Goal: Task Accomplishment & Management: Manage account settings

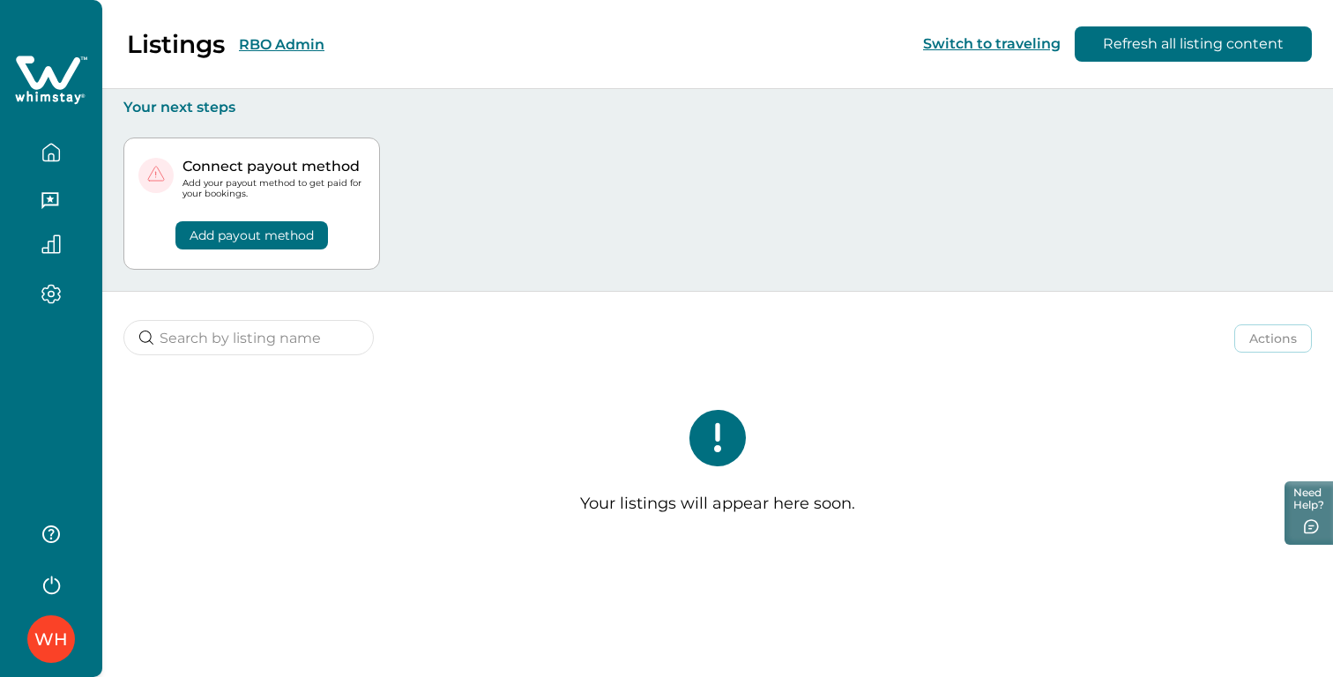
click at [56, 159] on icon "button" at bounding box center [50, 152] width 19 height 19
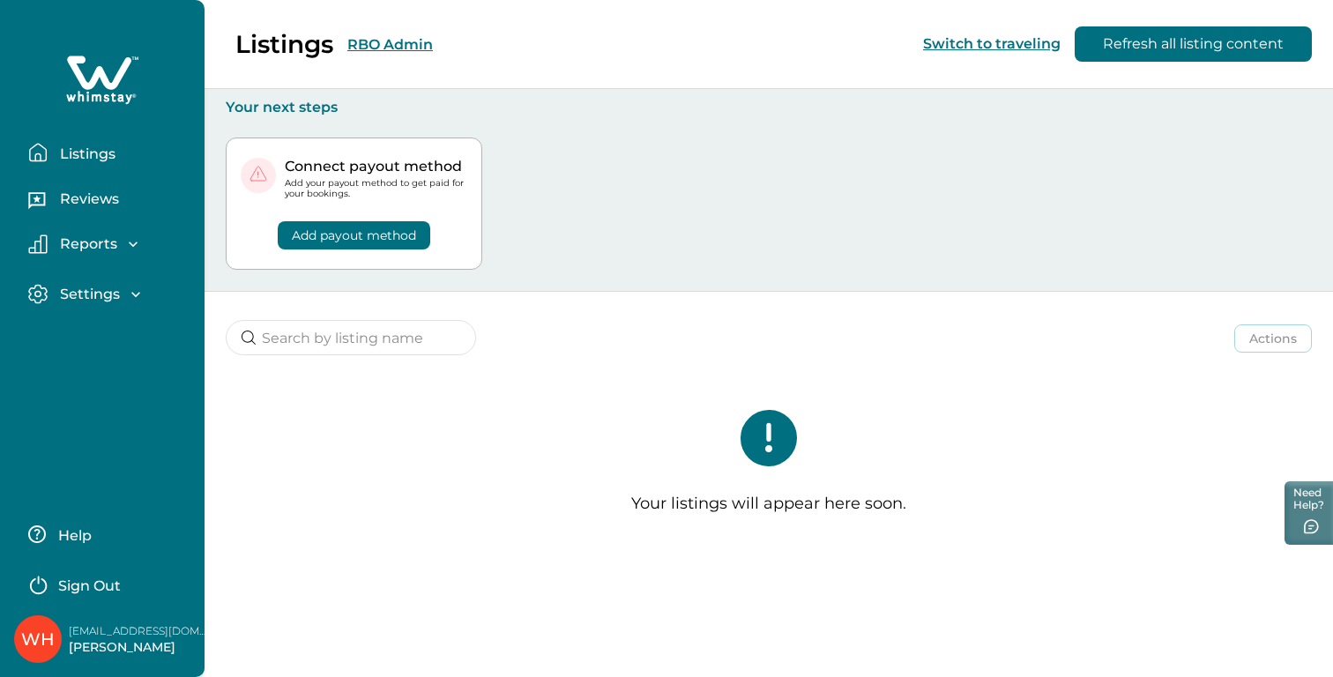
click at [397, 46] on div "Listings RBO Admin Switch to traveling Refresh all listing content" at bounding box center [666, 44] width 1333 height 89
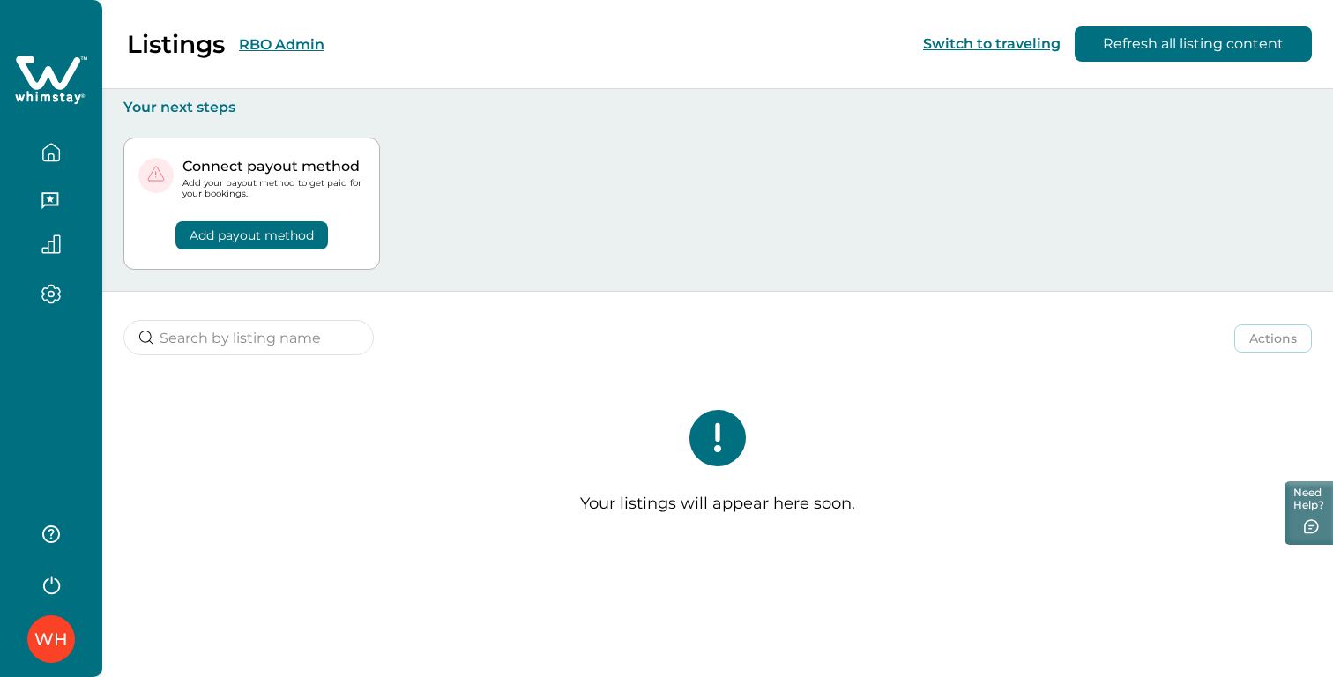
click at [318, 49] on button "RBO Admin" at bounding box center [281, 44] width 85 height 17
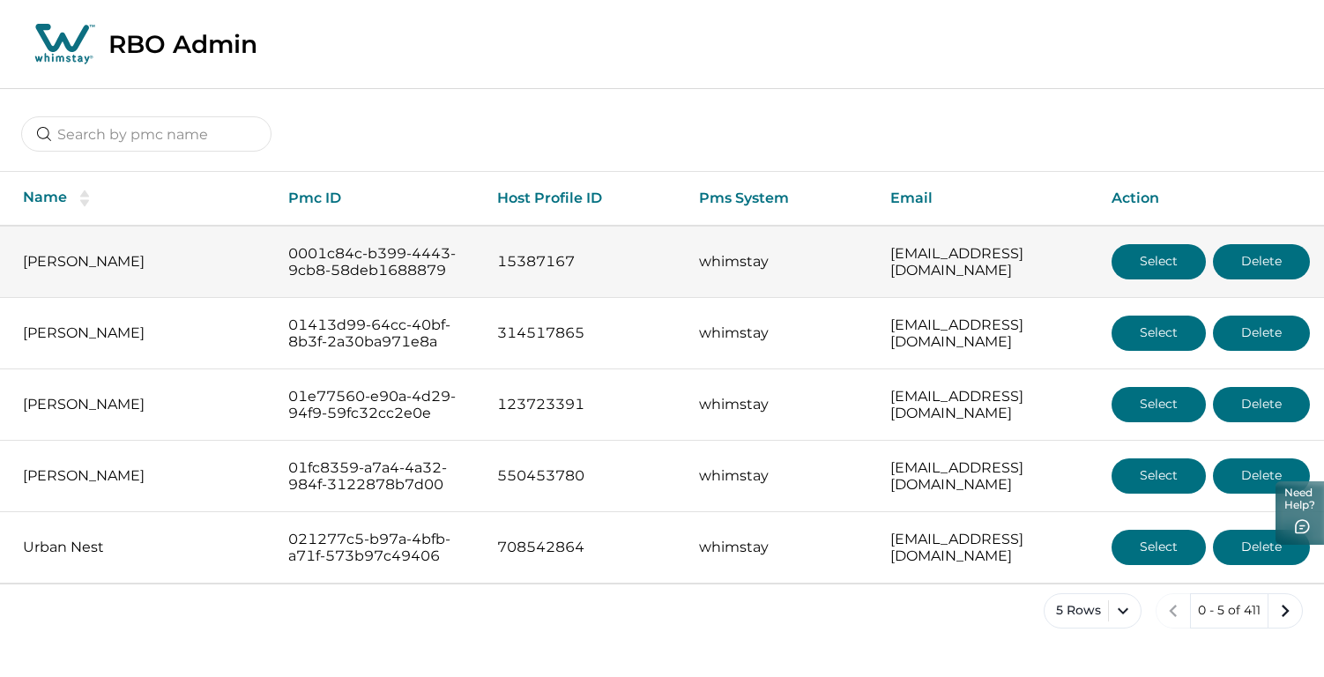
click at [1167, 267] on button "Select" at bounding box center [1158, 261] width 94 height 35
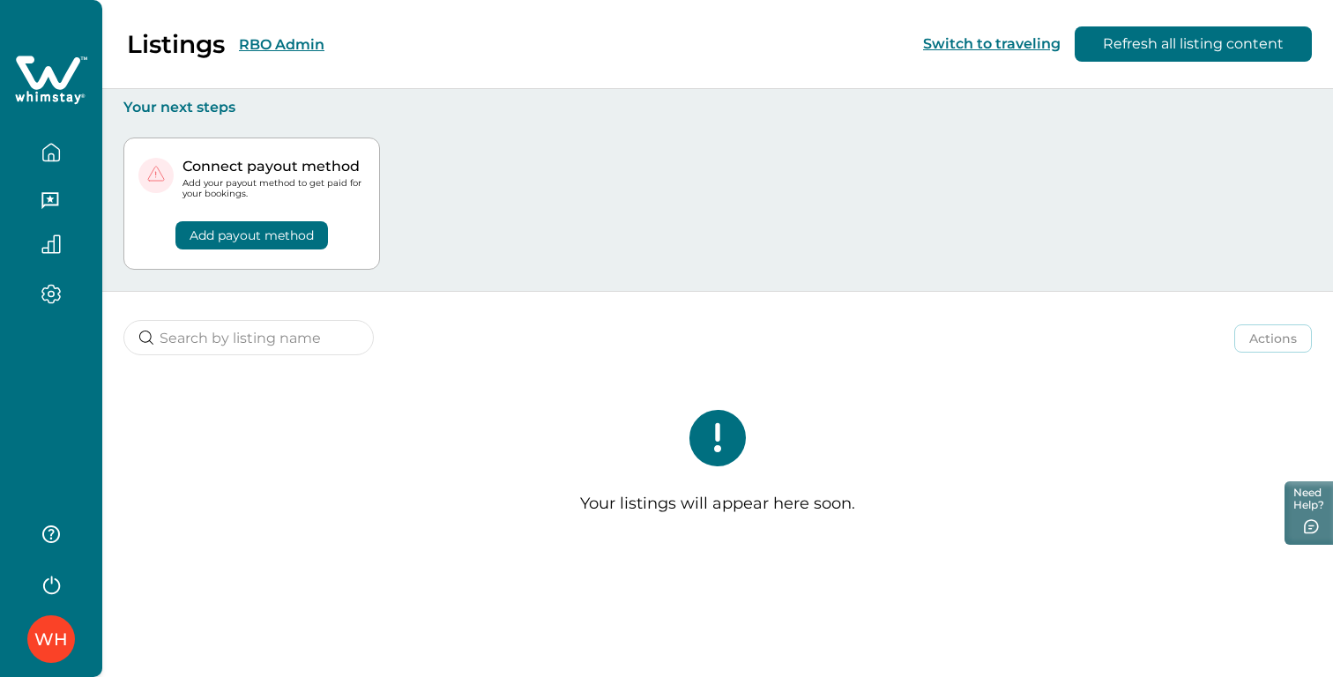
click at [278, 48] on button "RBO Admin" at bounding box center [281, 44] width 85 height 17
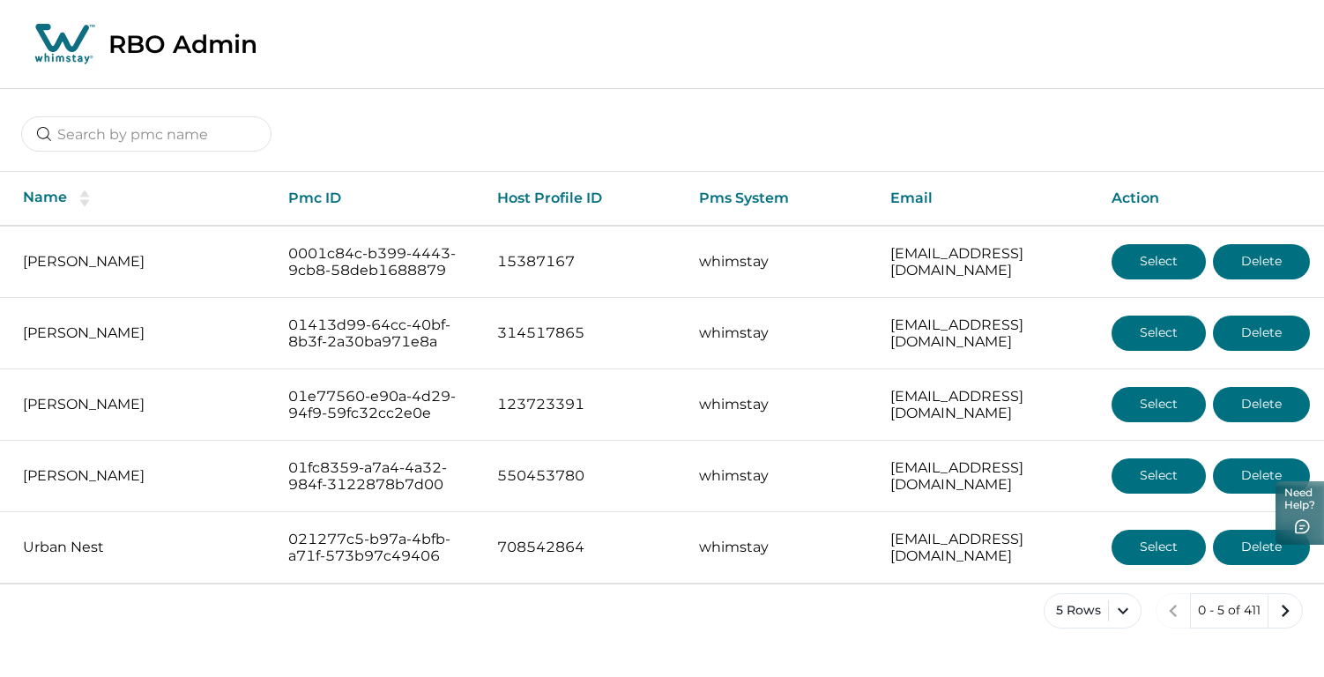
scroll to position [38, 0]
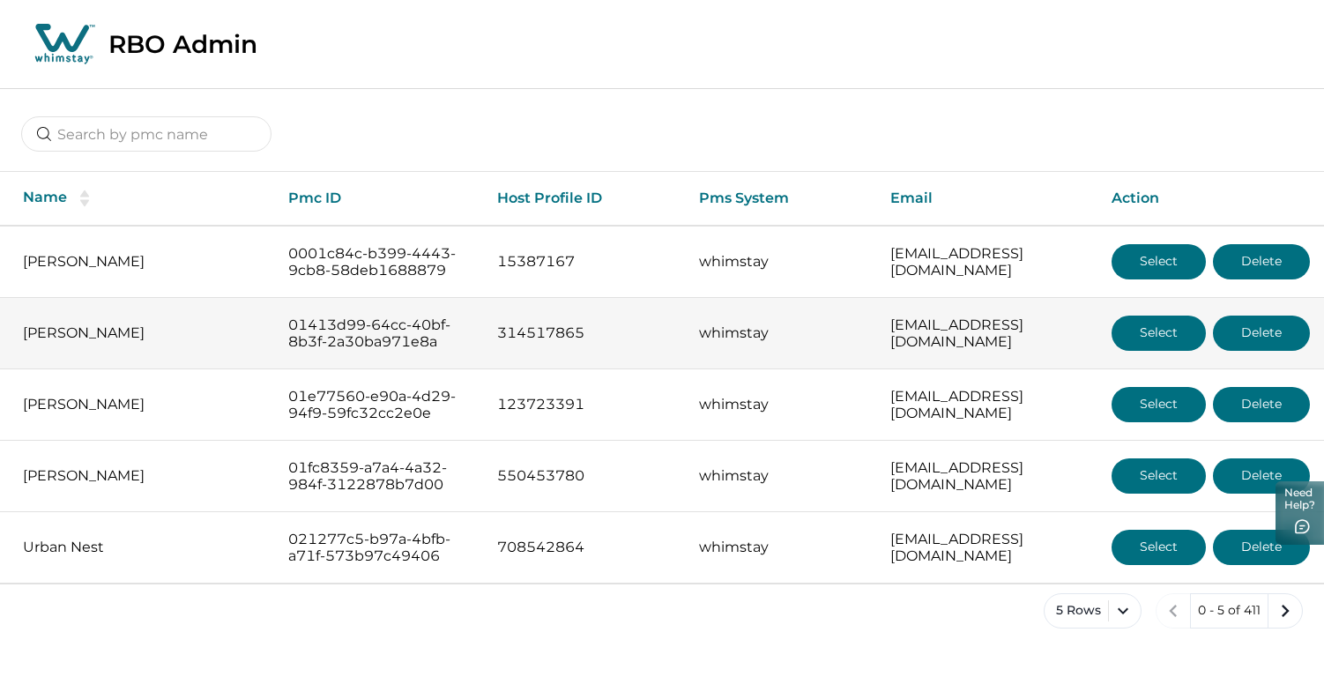
click at [1168, 319] on button "Select" at bounding box center [1158, 333] width 94 height 35
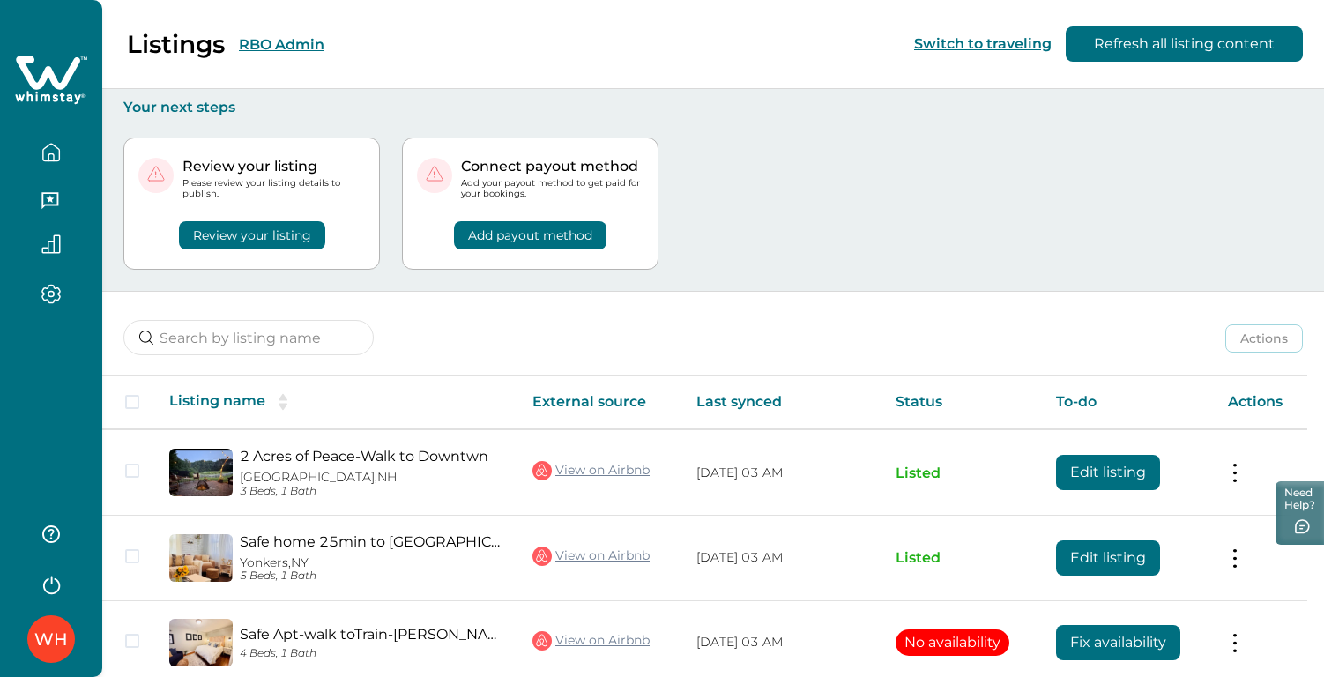
click at [297, 46] on button "RBO Admin" at bounding box center [281, 44] width 85 height 17
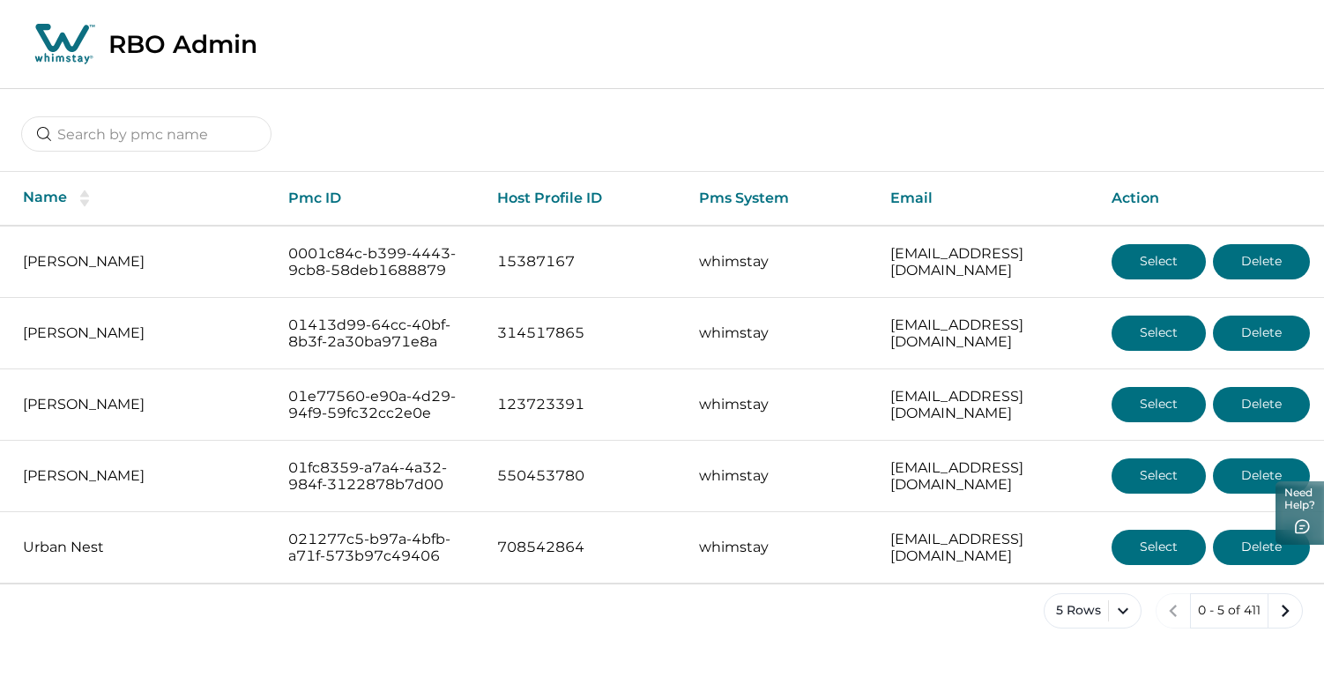
scroll to position [61, 0]
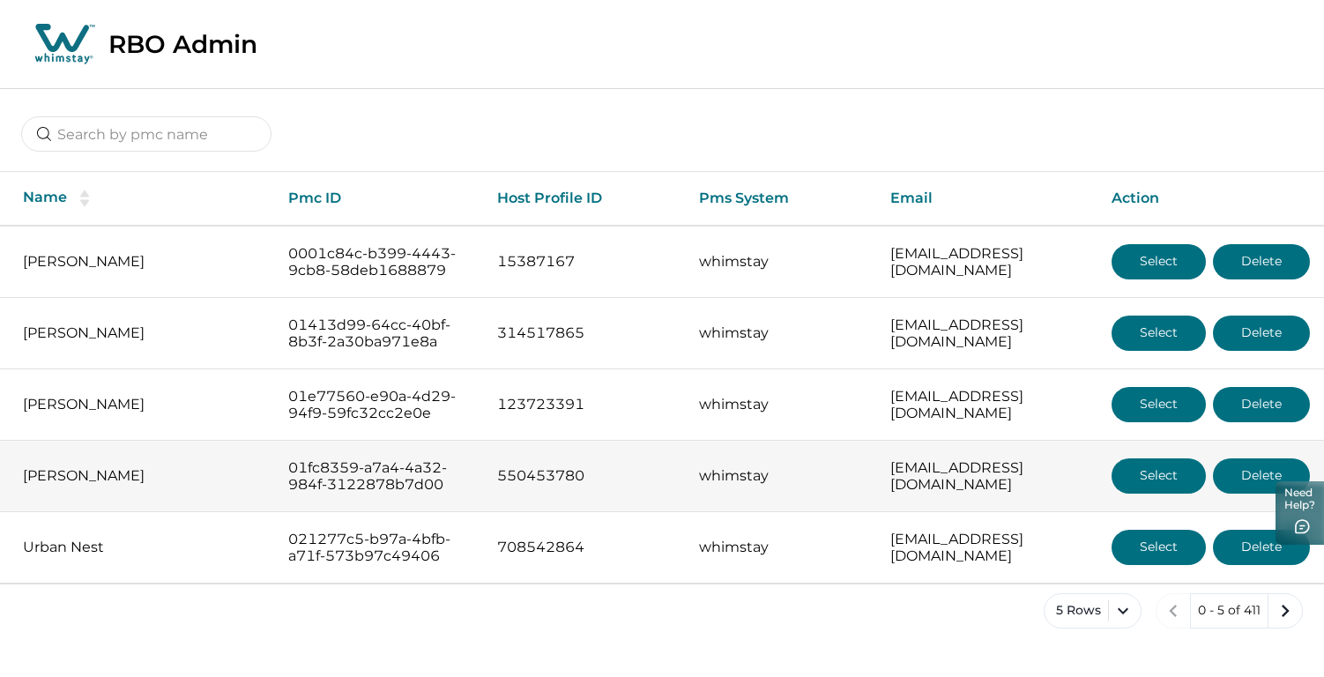
click at [1157, 477] on button "Select" at bounding box center [1158, 475] width 94 height 35
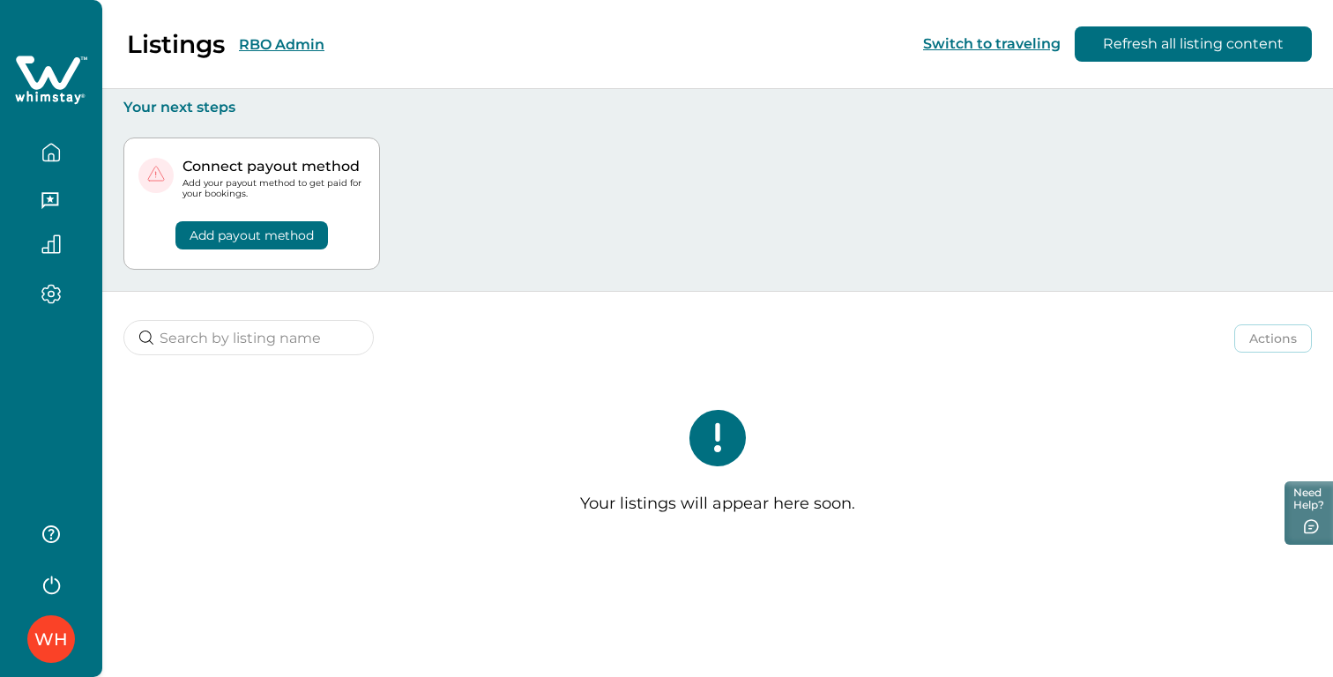
click at [59, 146] on icon "button" at bounding box center [50, 152] width 19 height 19
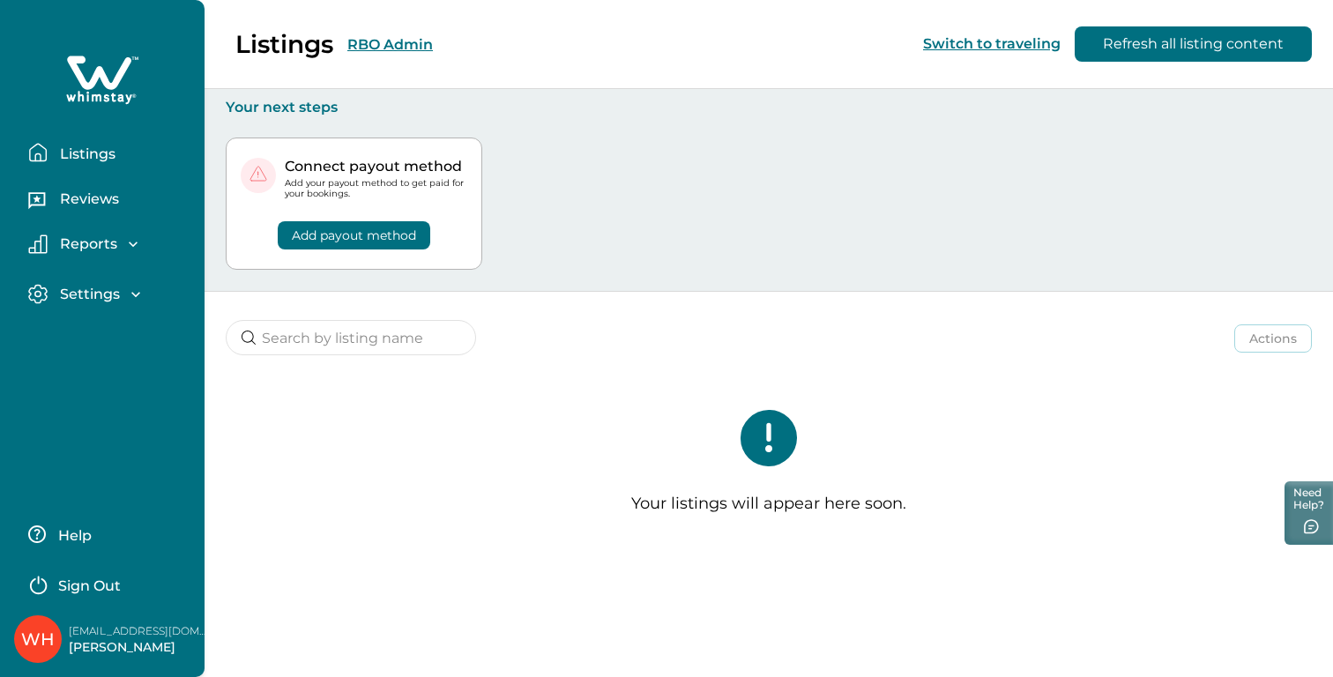
click at [407, 45] on div "Listings RBO Admin Switch to traveling Refresh all listing content" at bounding box center [666, 44] width 1333 height 89
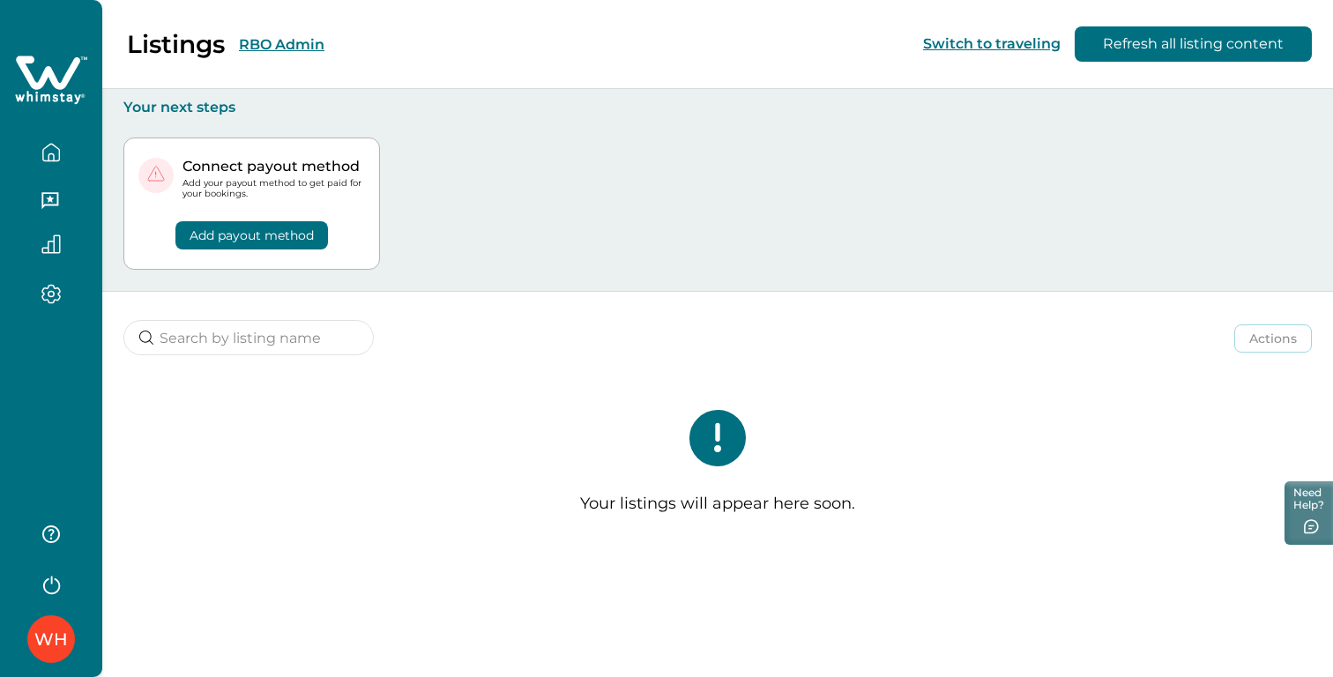
click at [298, 43] on button "RBO Admin" at bounding box center [281, 44] width 85 height 17
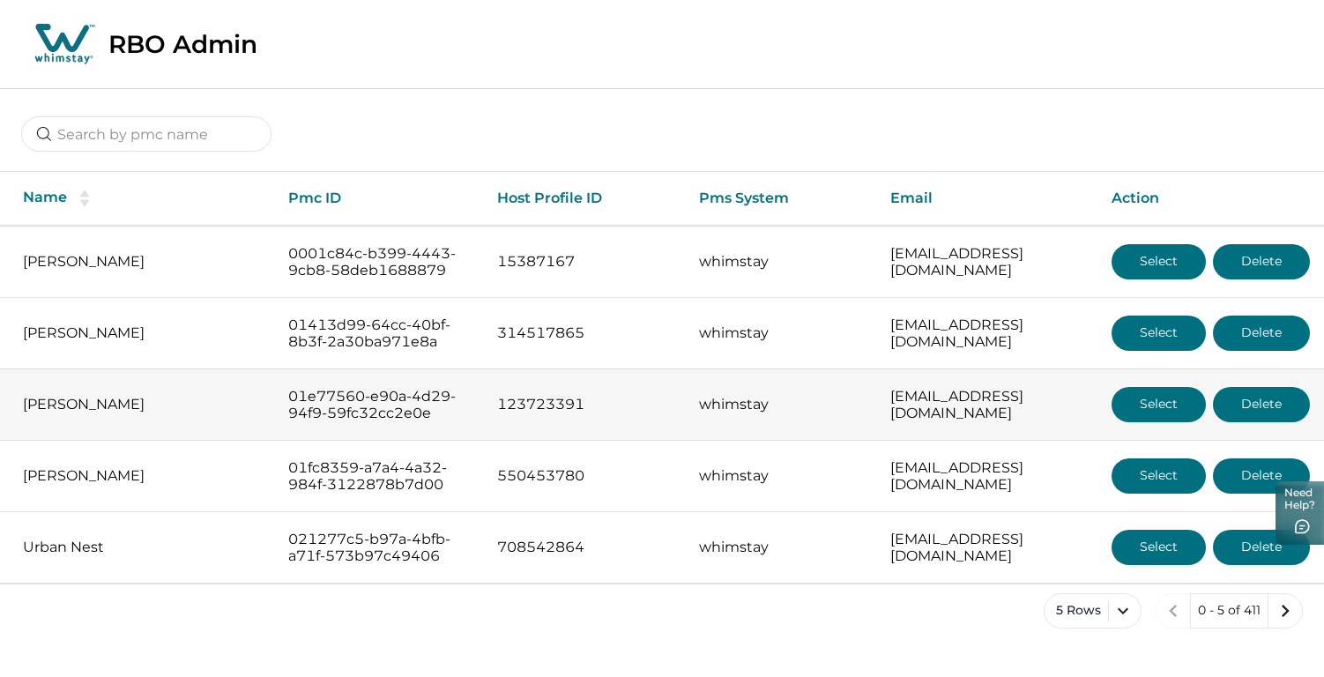
scroll to position [61, 0]
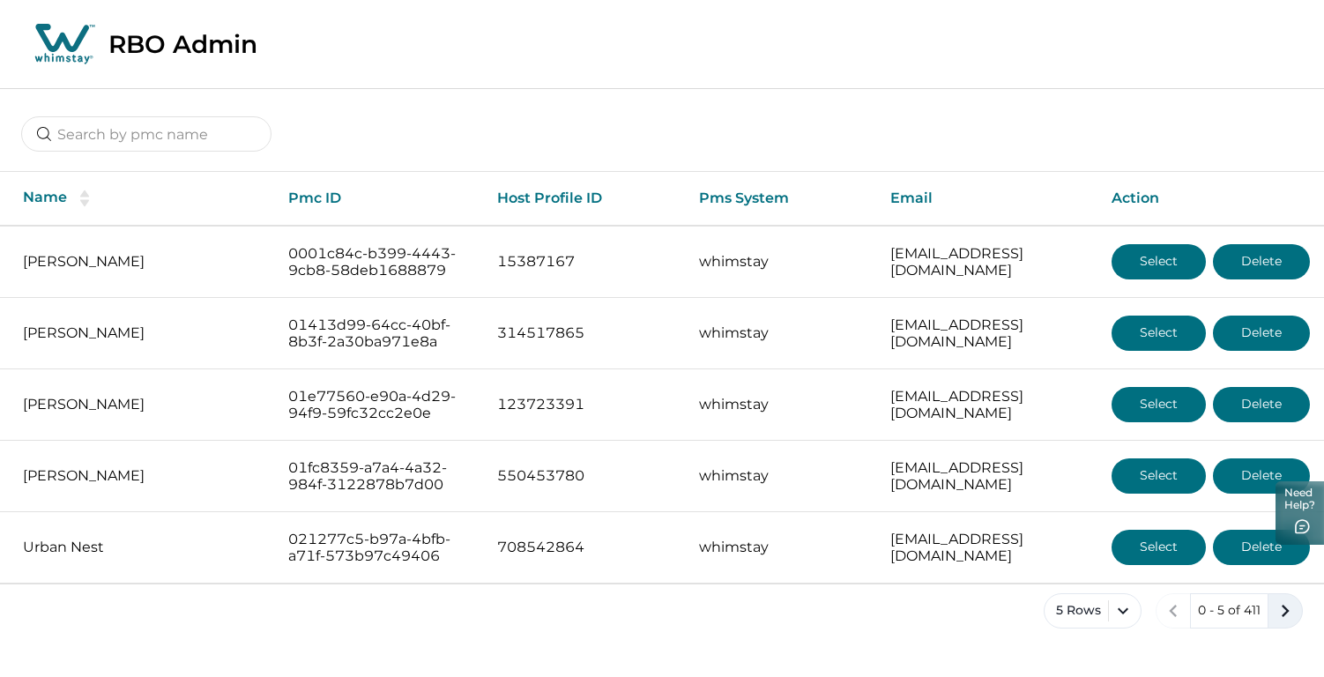
click at [1291, 623] on icon "next page" at bounding box center [1285, 610] width 25 height 25
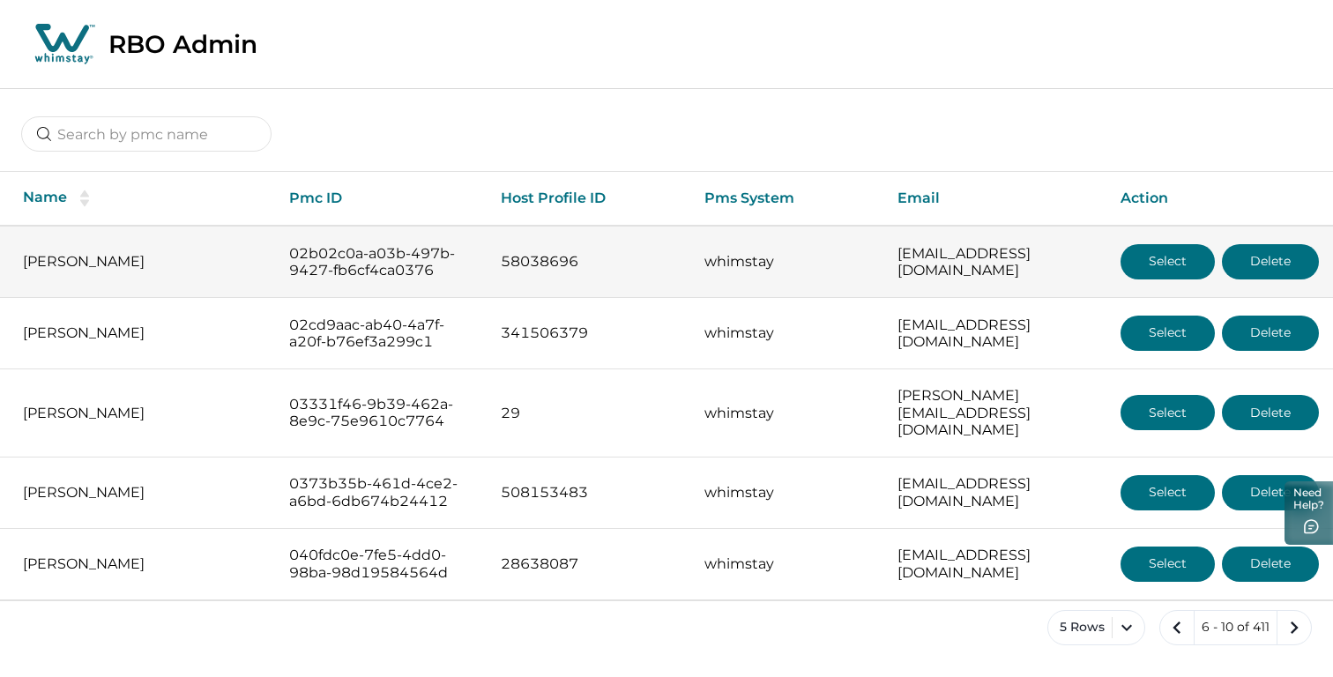
click at [1170, 262] on button "Select" at bounding box center [1167, 261] width 94 height 35
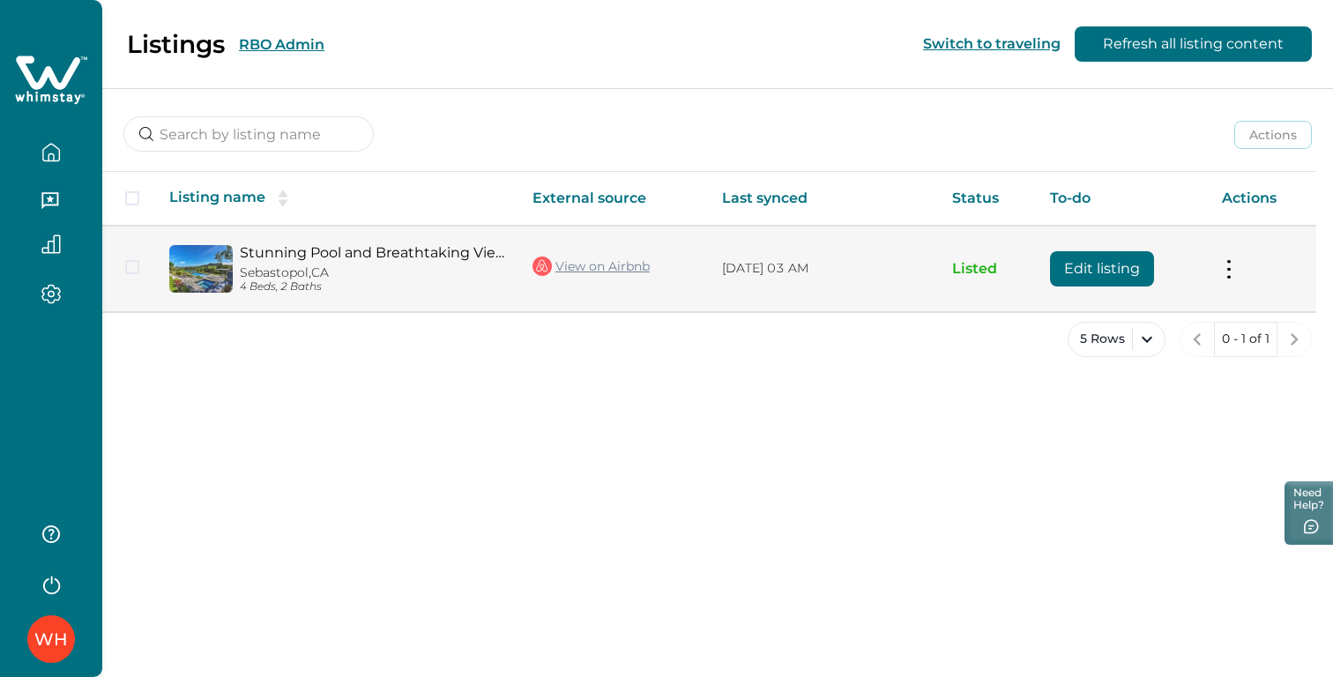
click at [593, 265] on link "View on Airbnb" at bounding box center [590, 266] width 117 height 23
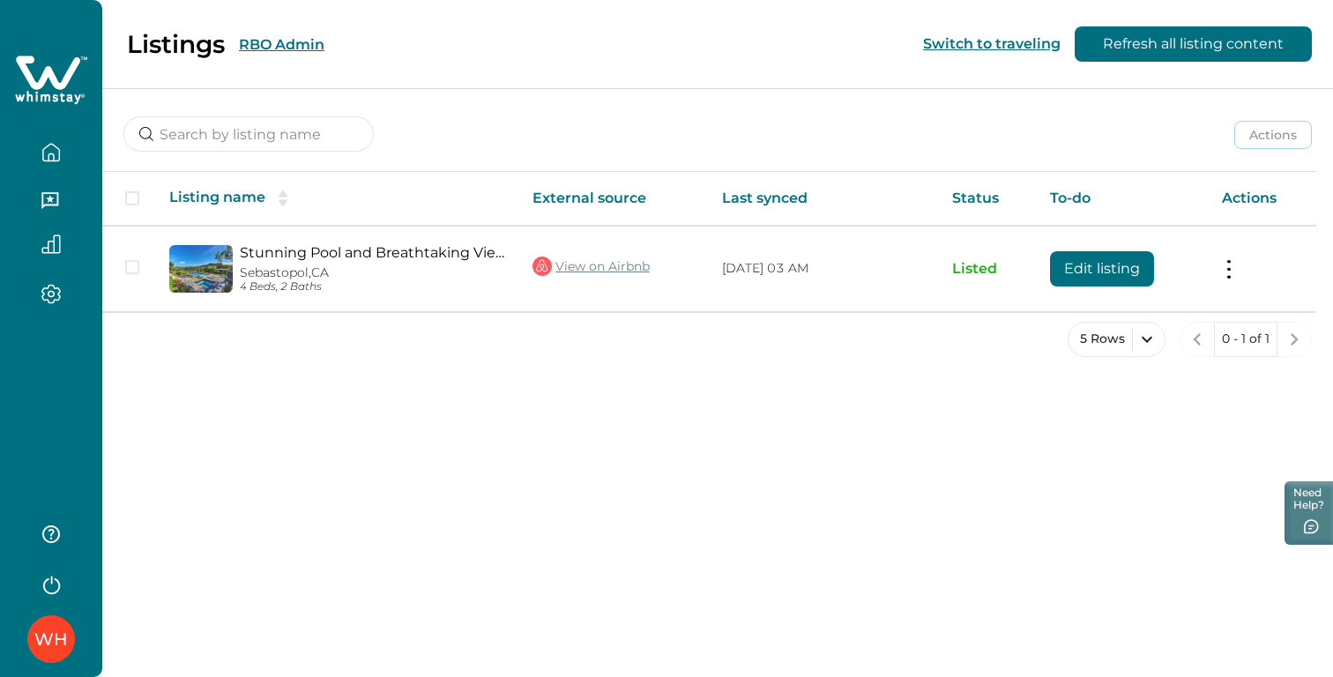
click at [432, 312] on div "Actions Actions Publish listing Unlist listing Listing name External source Las…" at bounding box center [717, 236] width 1230 height 297
click at [308, 52] on button "RBO Admin" at bounding box center [281, 44] width 85 height 17
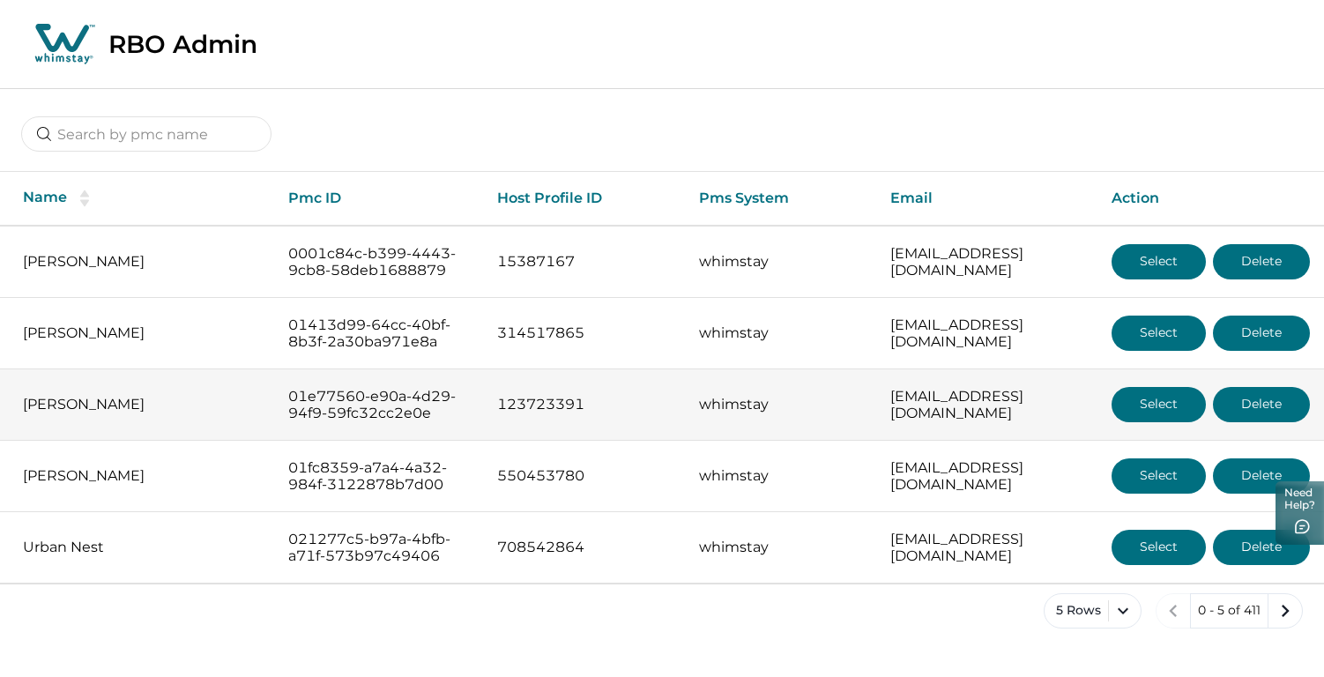
scroll to position [61, 0]
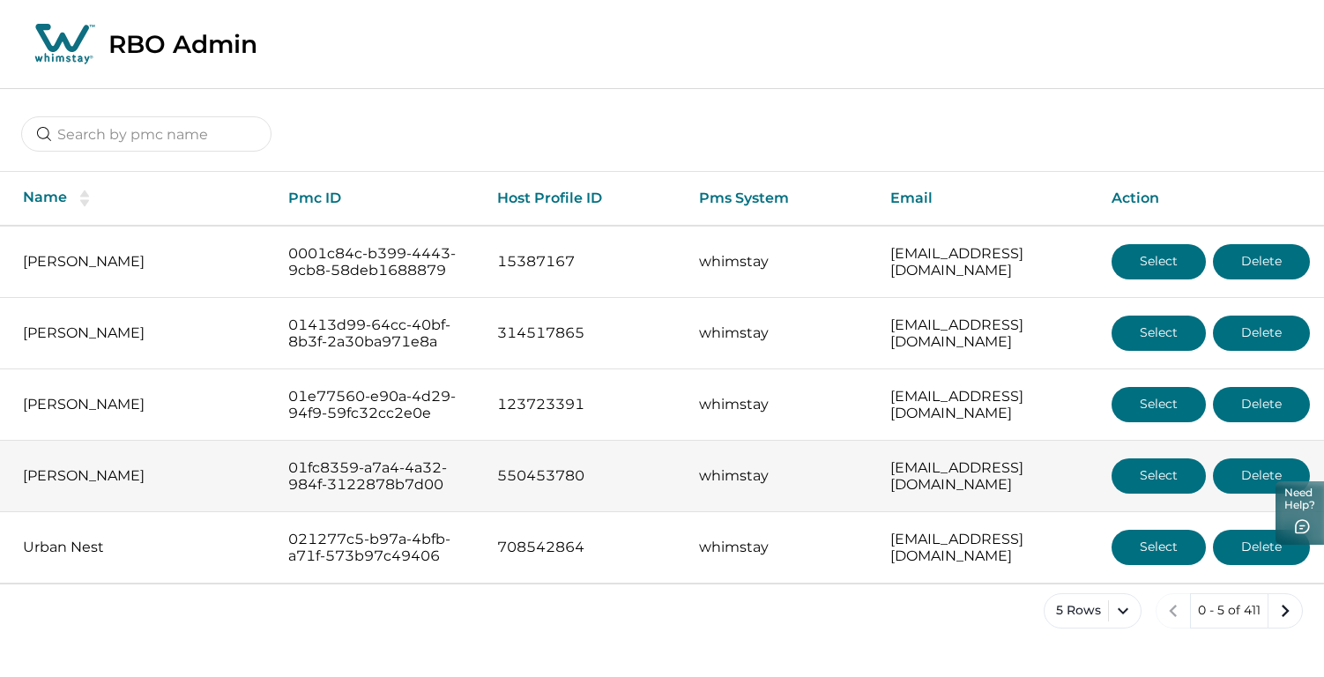
click at [1152, 466] on button "Select" at bounding box center [1158, 475] width 94 height 35
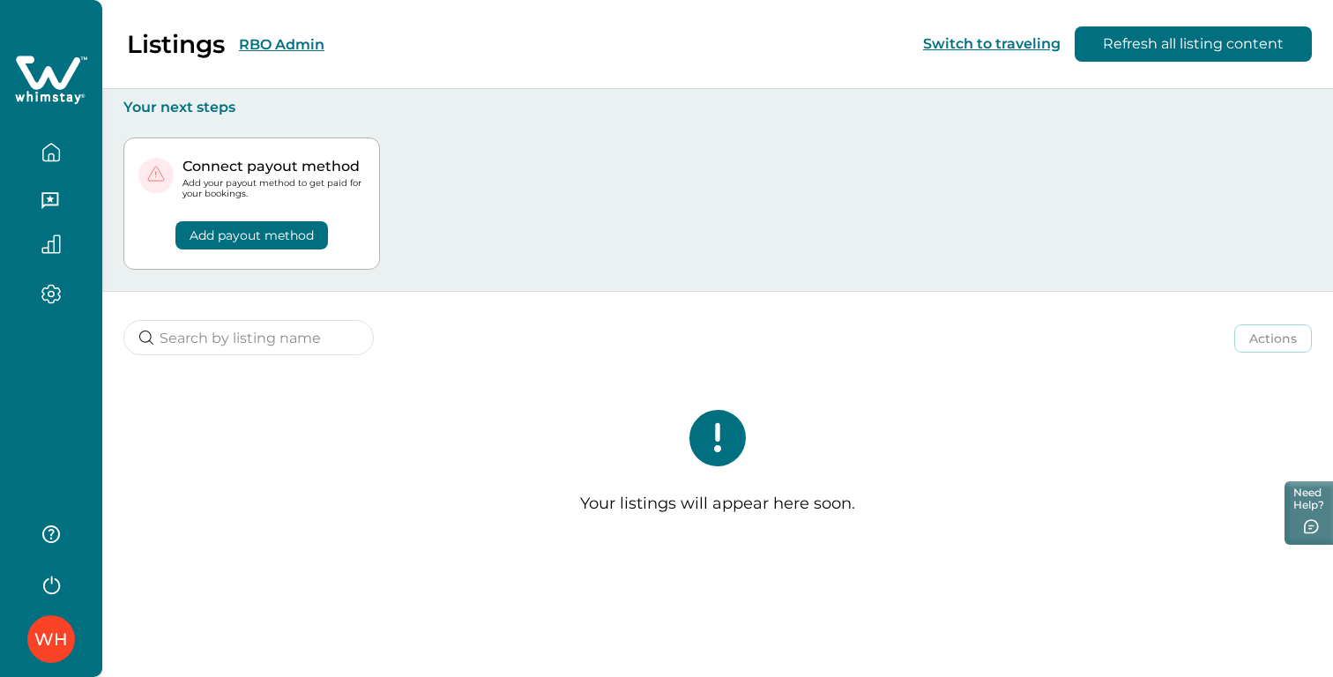
click at [302, 44] on button "RBO Admin" at bounding box center [281, 44] width 85 height 17
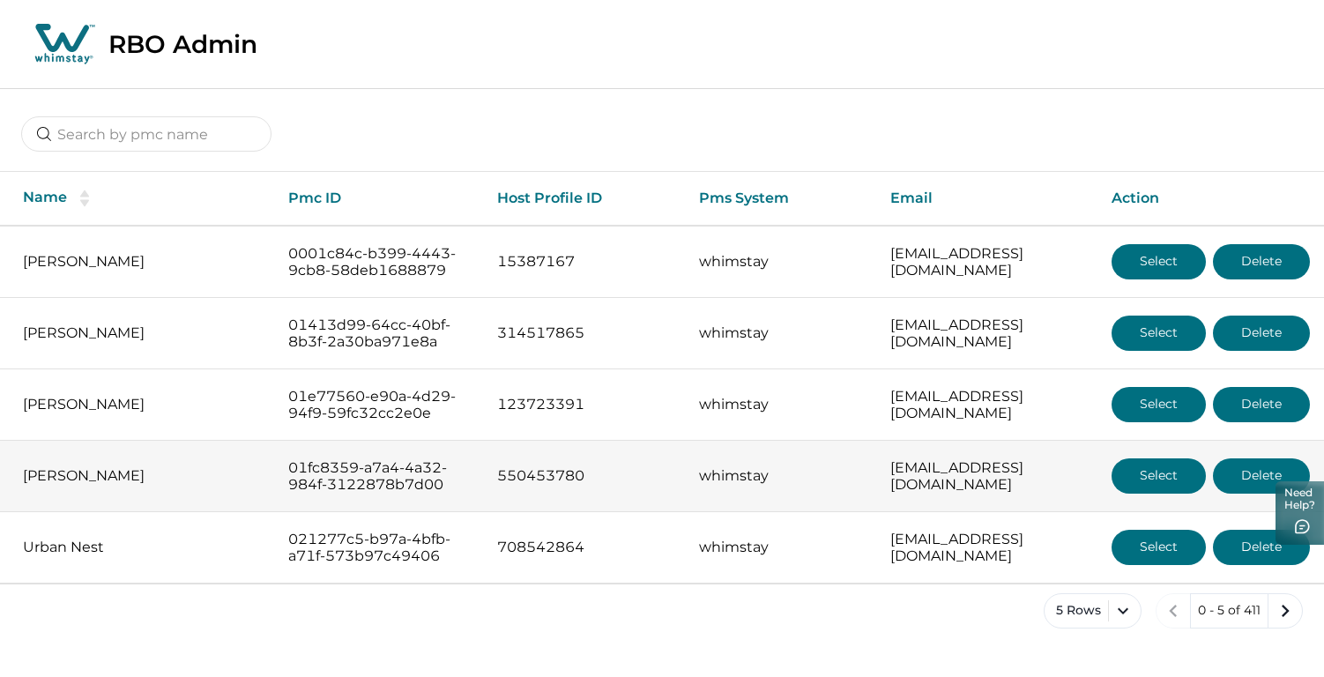
scroll to position [61, 0]
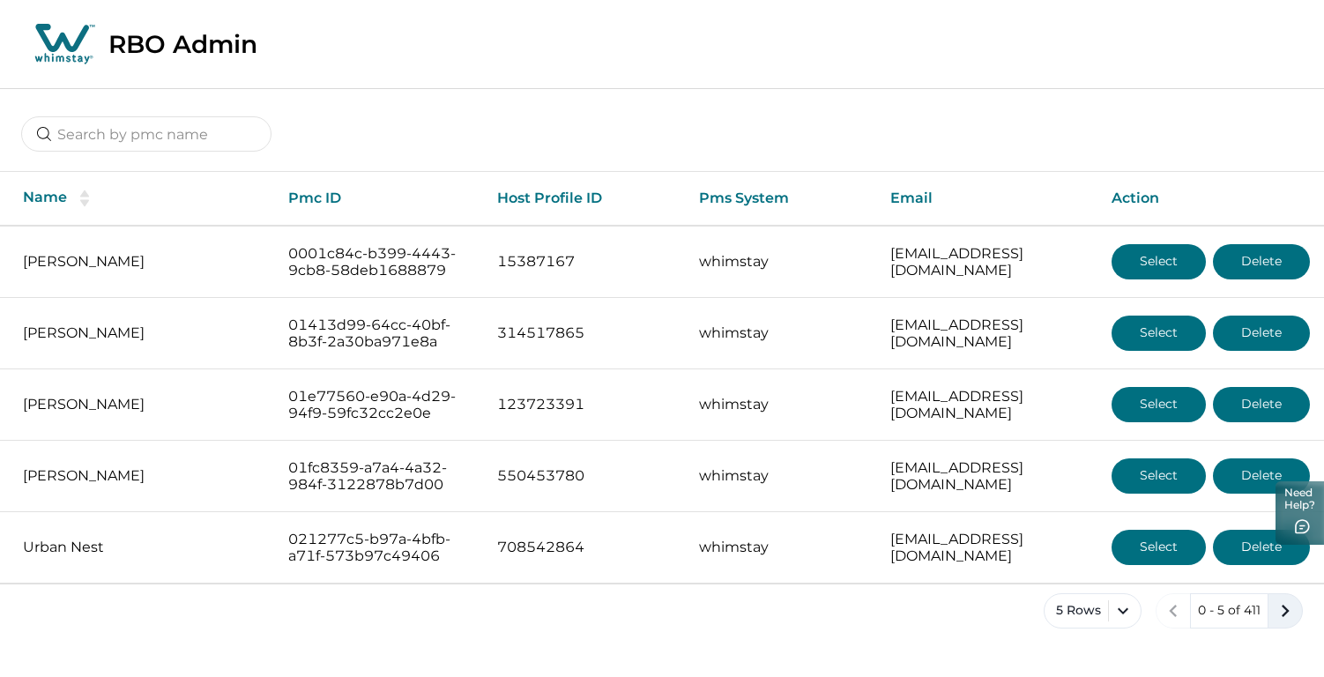
click at [1273, 623] on icon "next page" at bounding box center [1285, 610] width 25 height 25
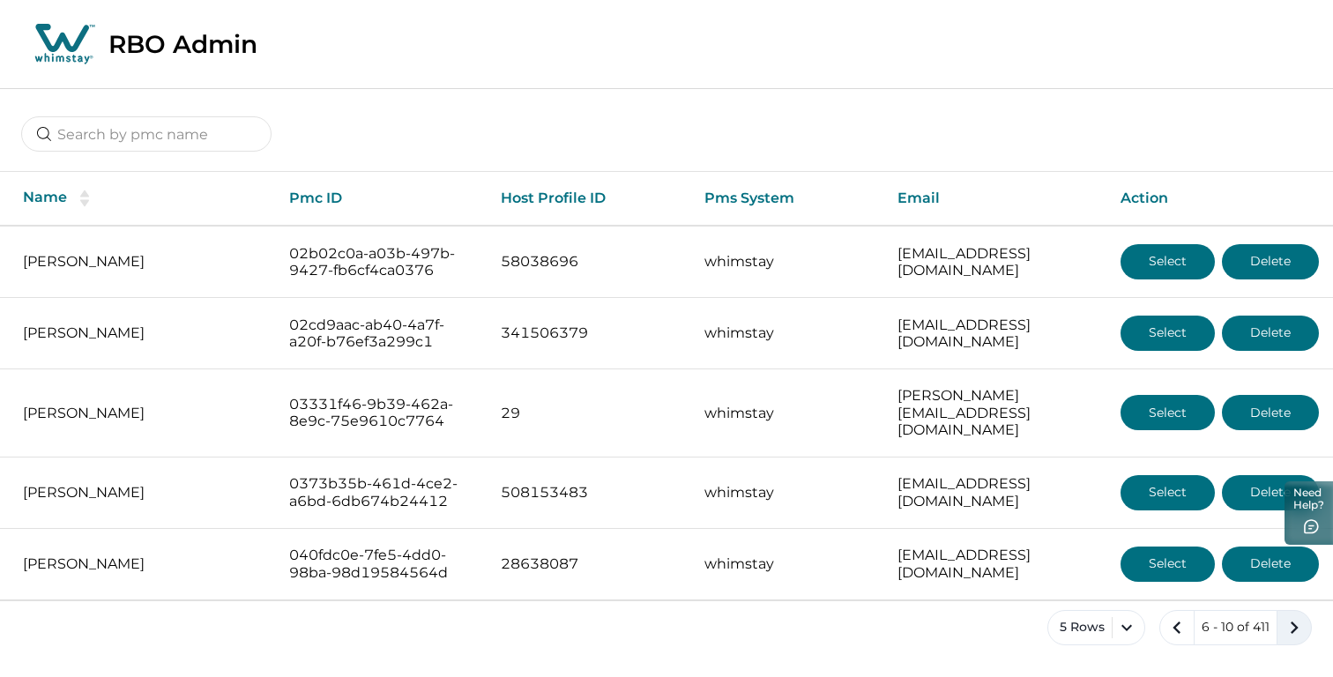
click at [1298, 616] on icon "next page" at bounding box center [1293, 627] width 25 height 25
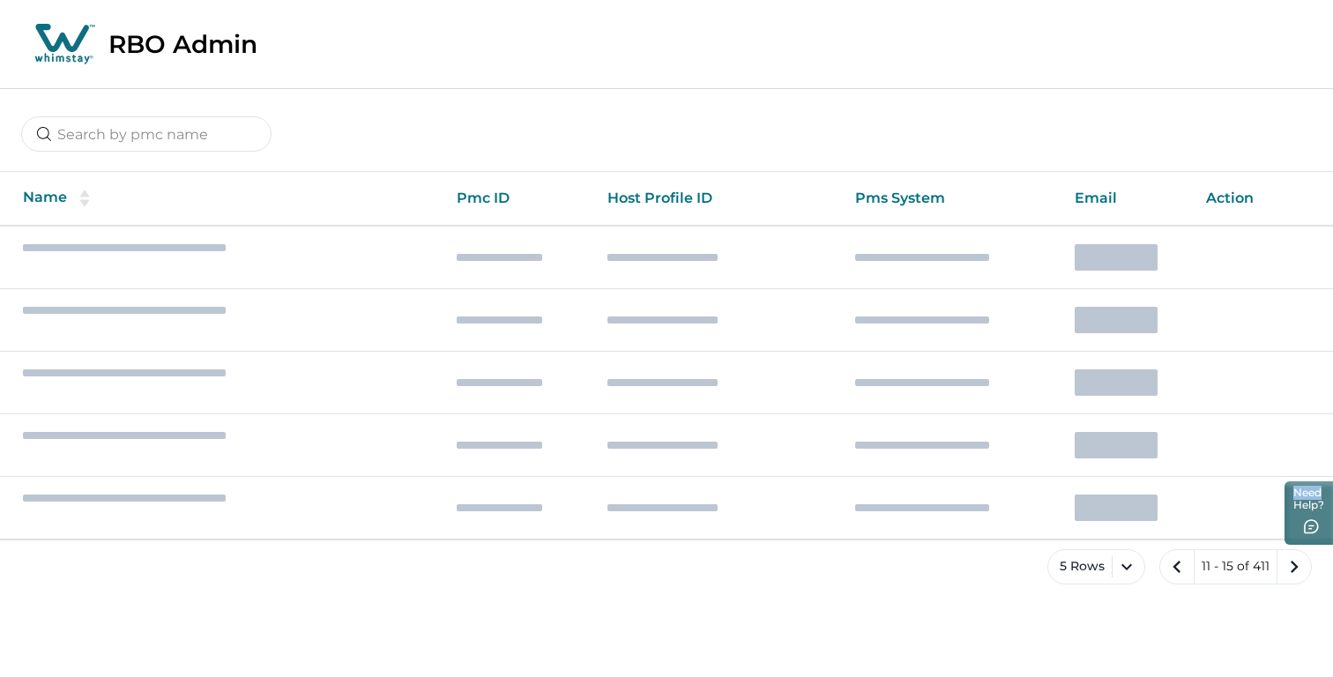
click at [1298, 613] on html "Skip to Content RBO Admin Name Pmc ID Host Profile ID Pms System Email Action 5…" at bounding box center [666, 306] width 1333 height 613
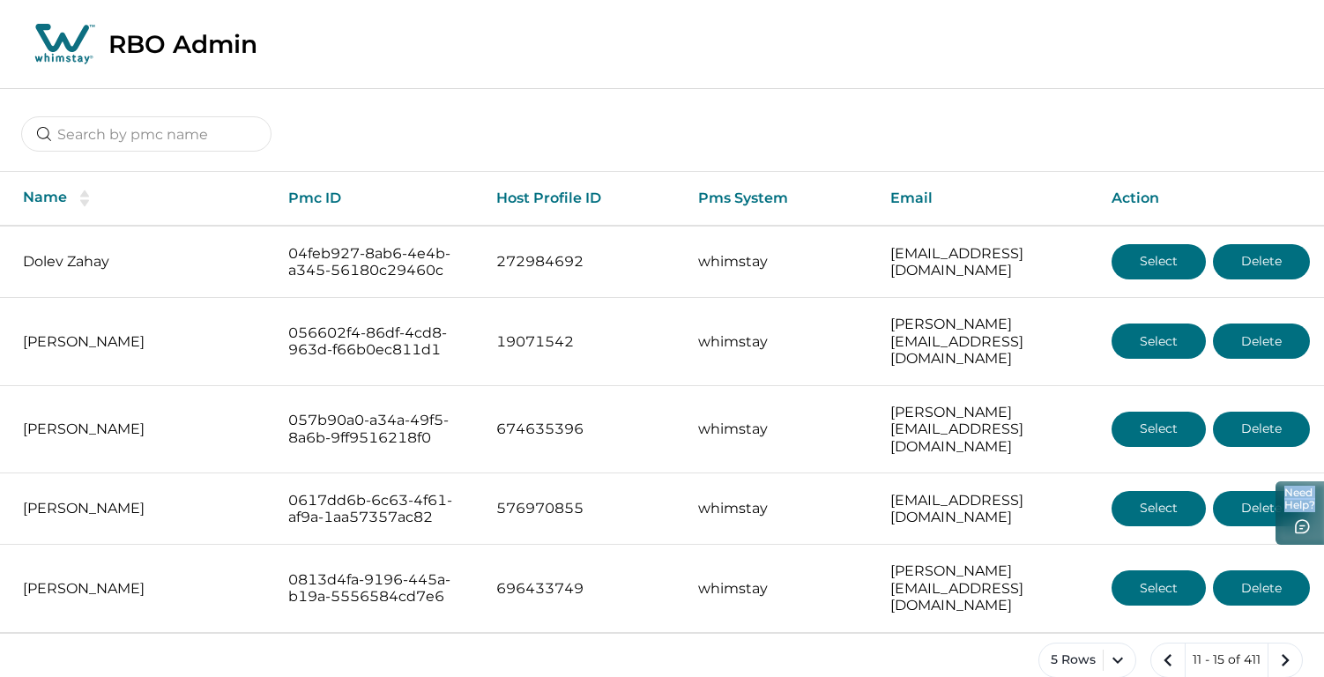
scroll to position [45, 0]
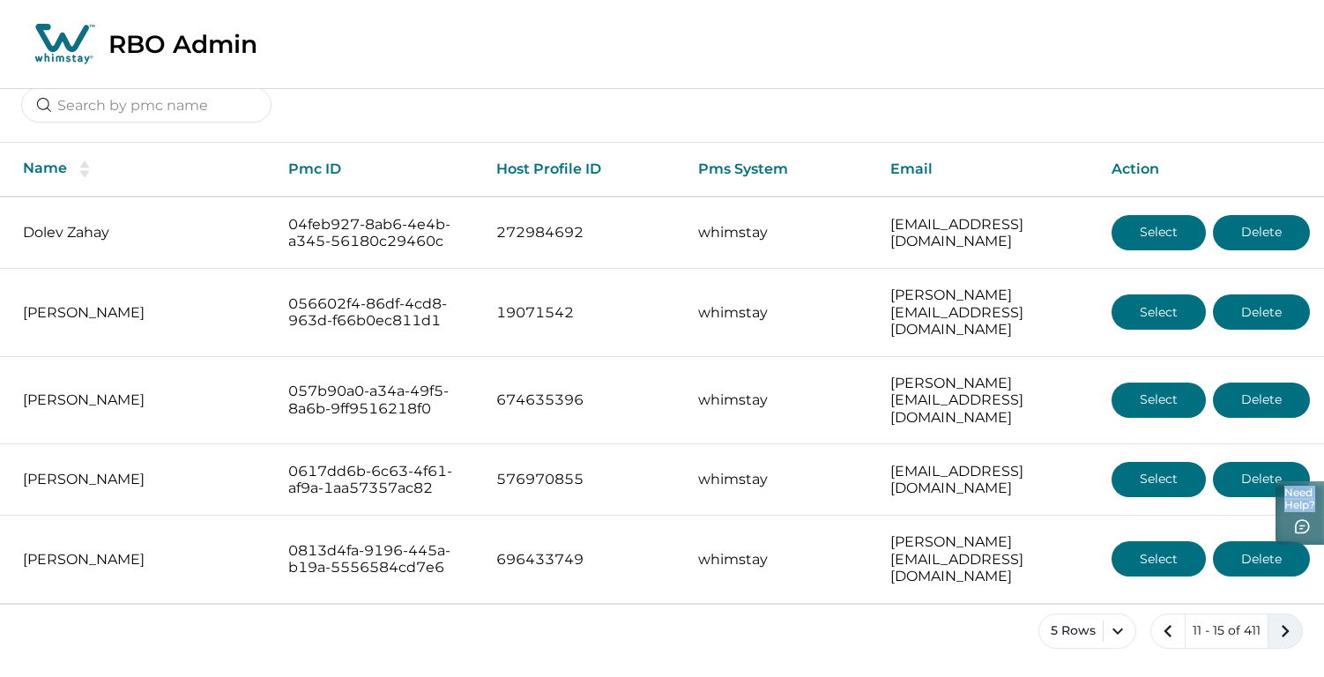
click at [1282, 634] on icon "next page" at bounding box center [1285, 631] width 25 height 25
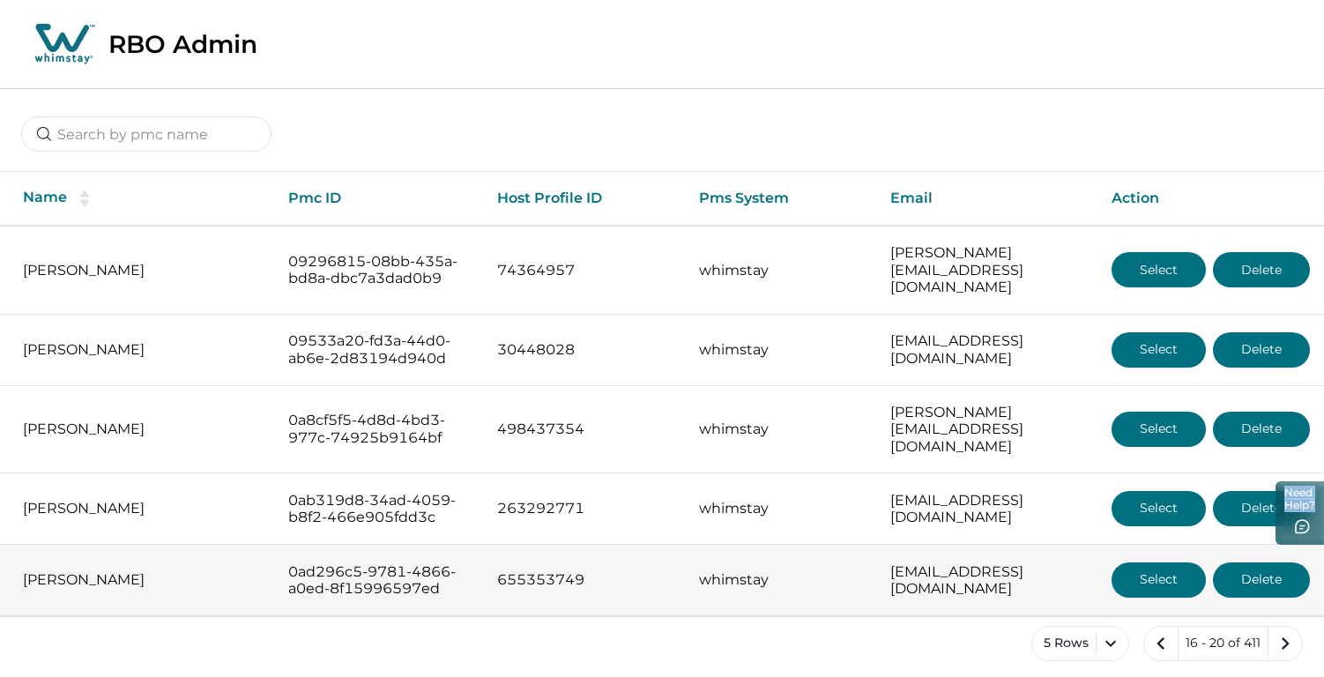
scroll to position [45, 0]
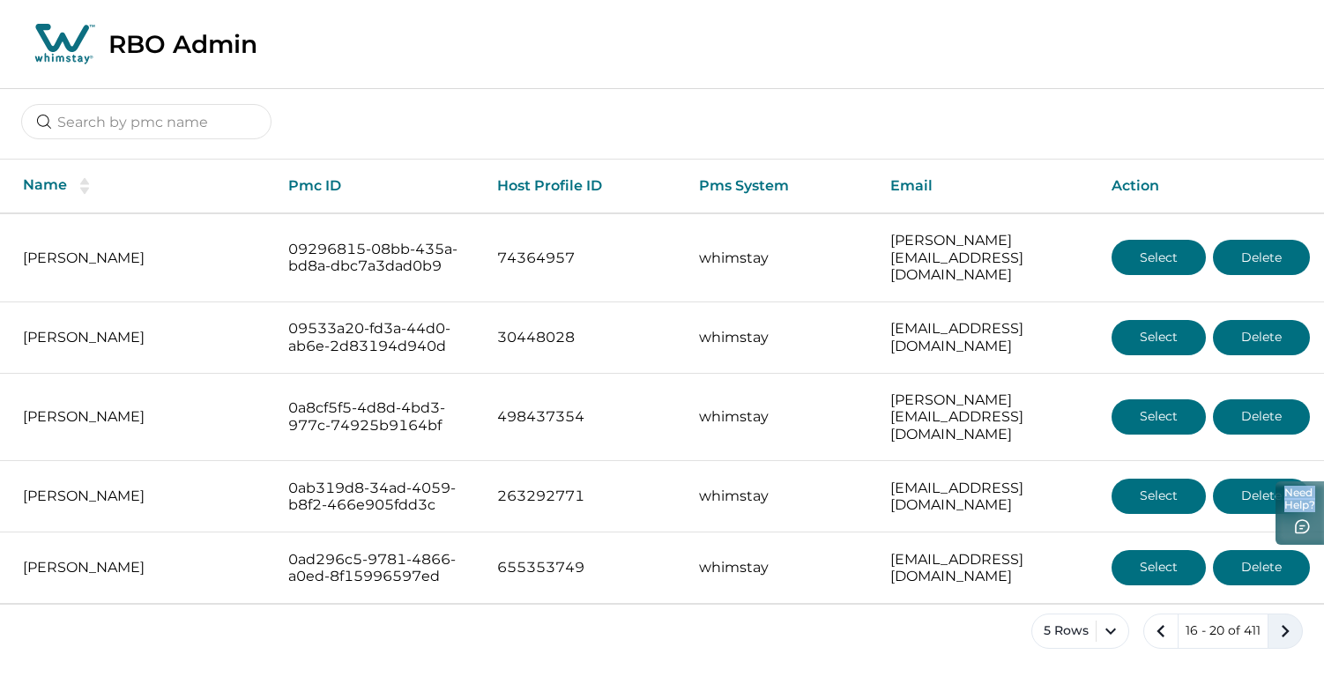
click at [1286, 629] on icon "next page" at bounding box center [1285, 631] width 8 height 12
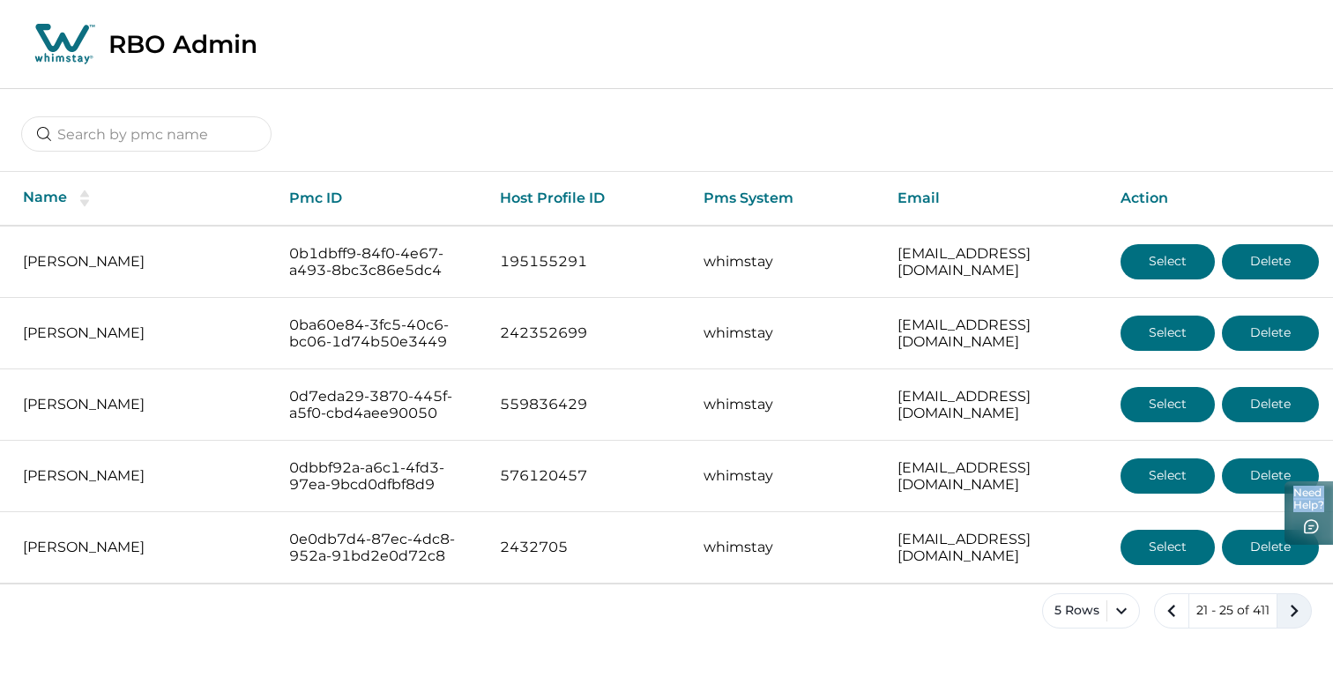
click at [1288, 611] on icon "next page" at bounding box center [1293, 610] width 25 height 25
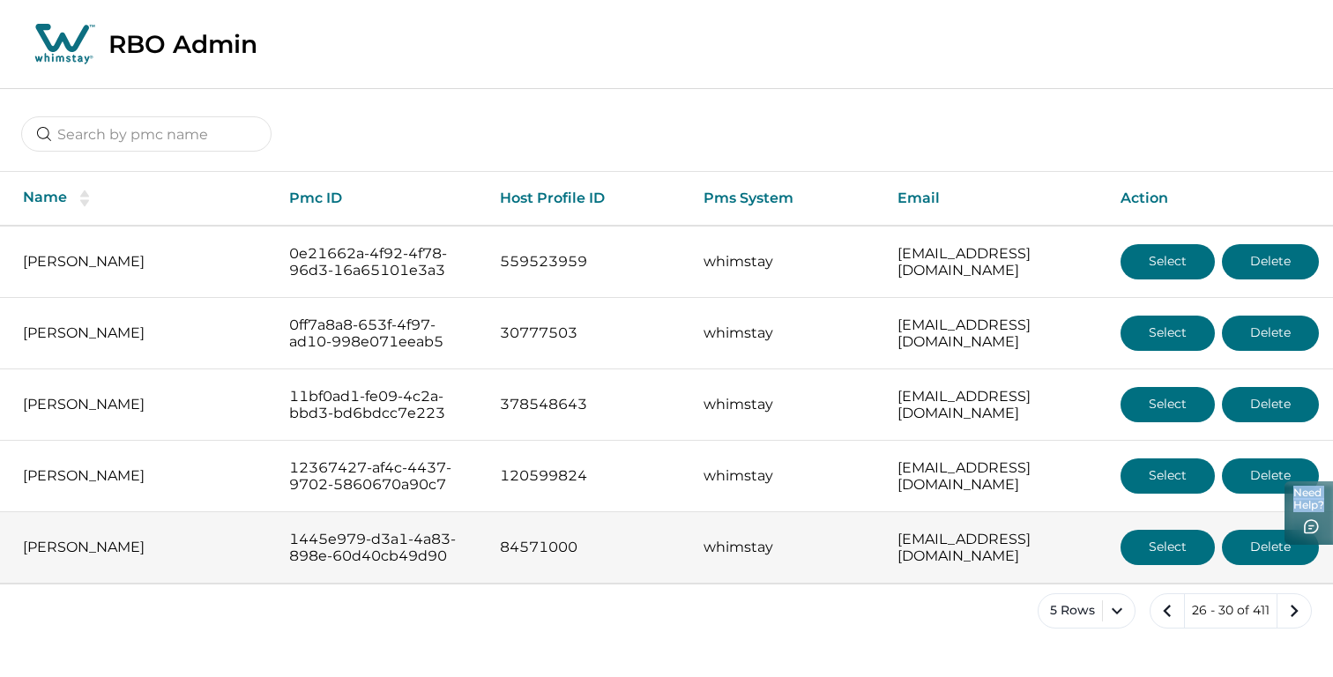
click at [1158, 556] on button "Select" at bounding box center [1167, 547] width 94 height 35
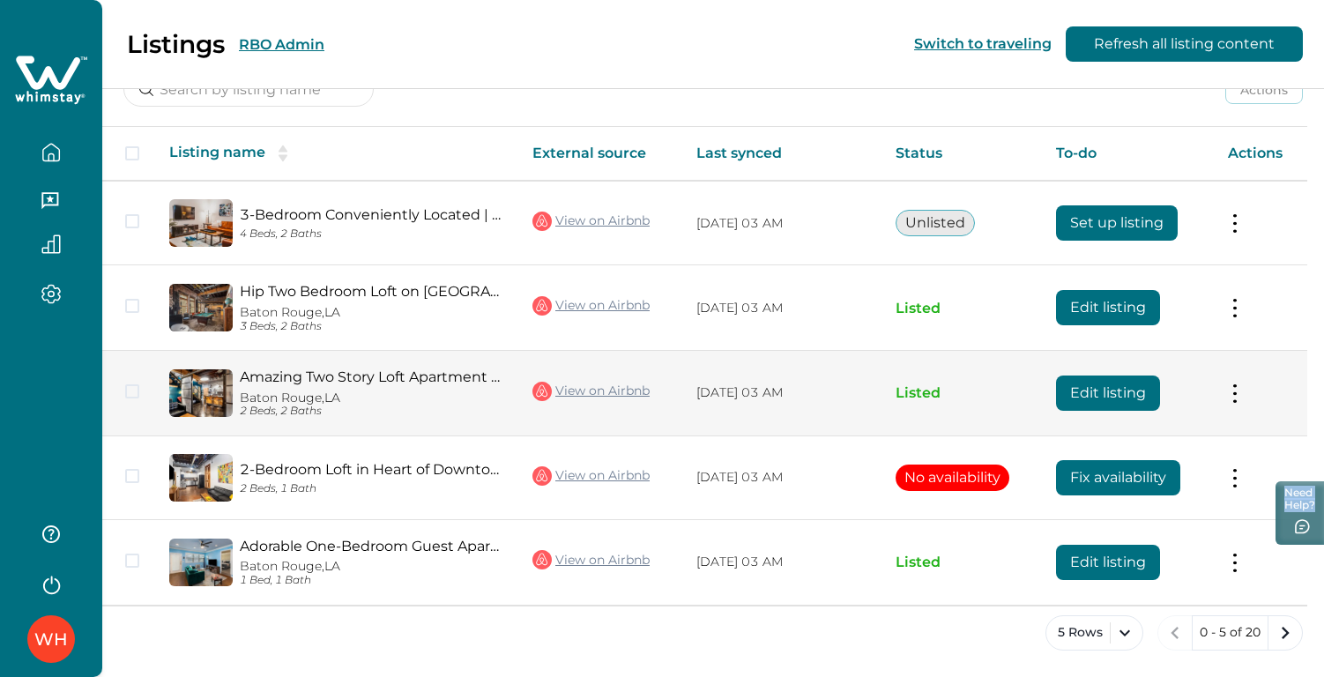
scroll to position [239, 0]
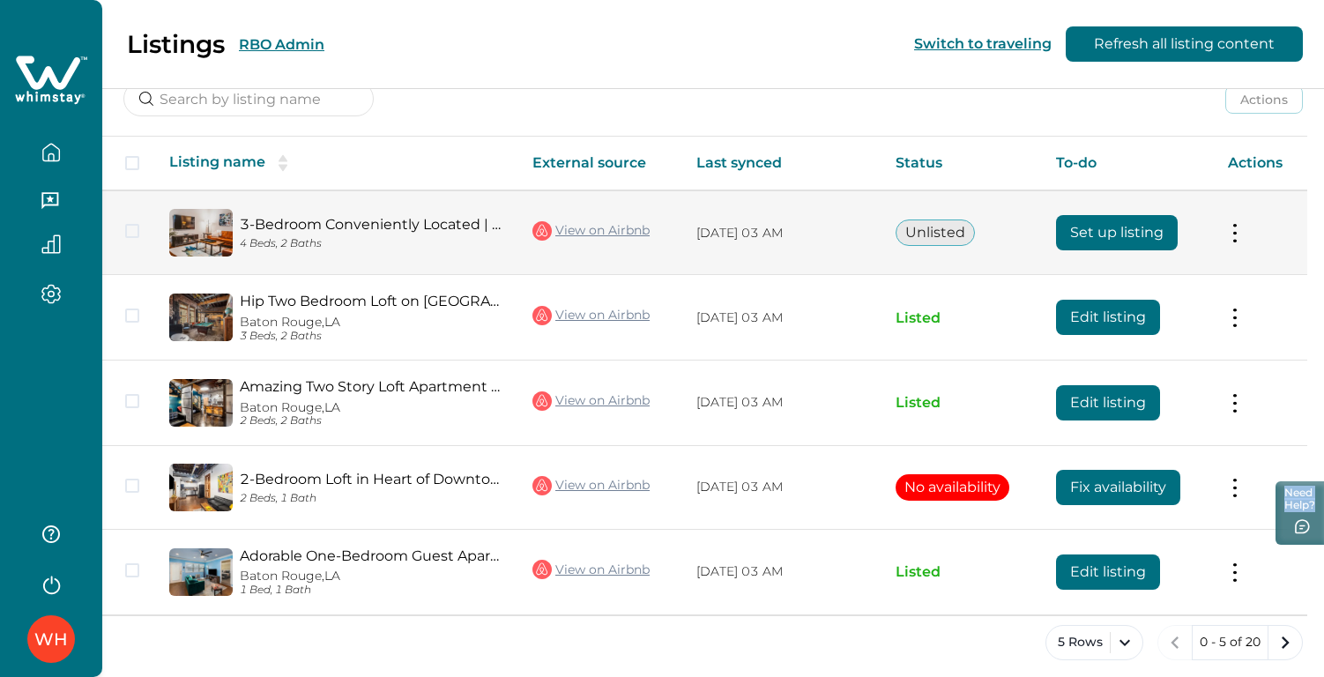
click at [1100, 238] on button "Set up listing" at bounding box center [1117, 232] width 122 height 35
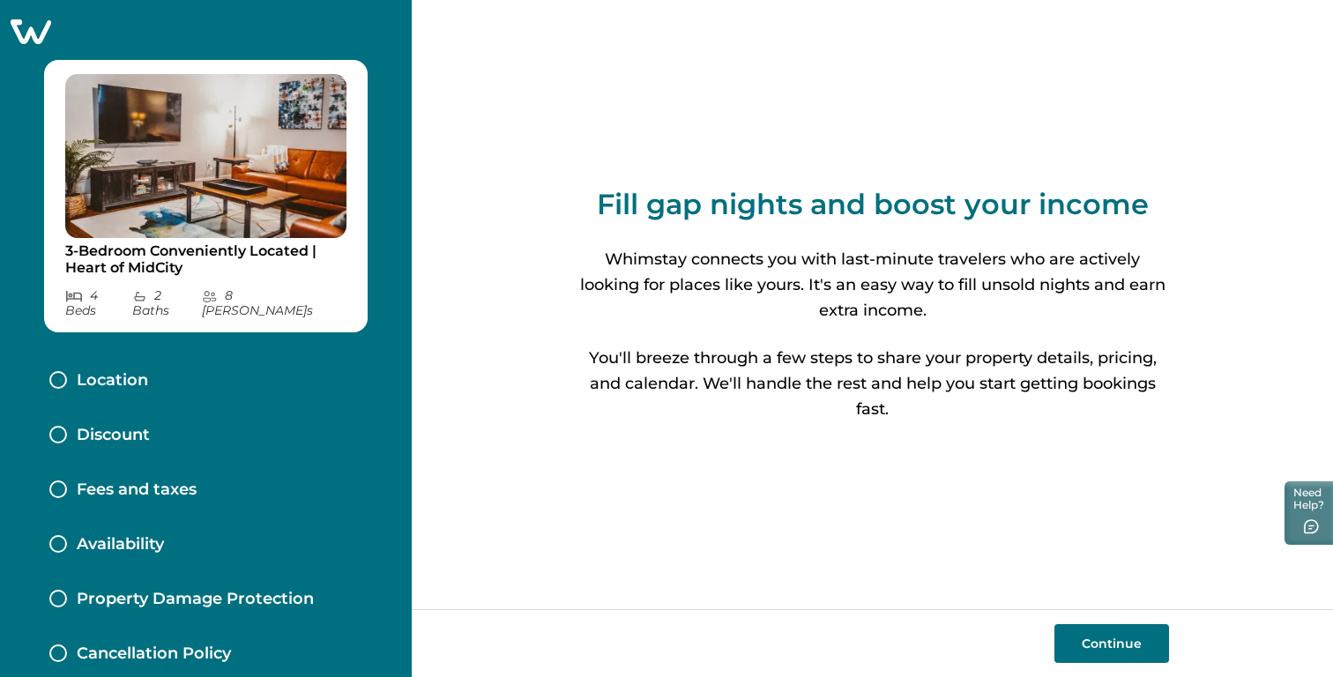
click at [147, 371] on p "Location" at bounding box center [112, 380] width 71 height 19
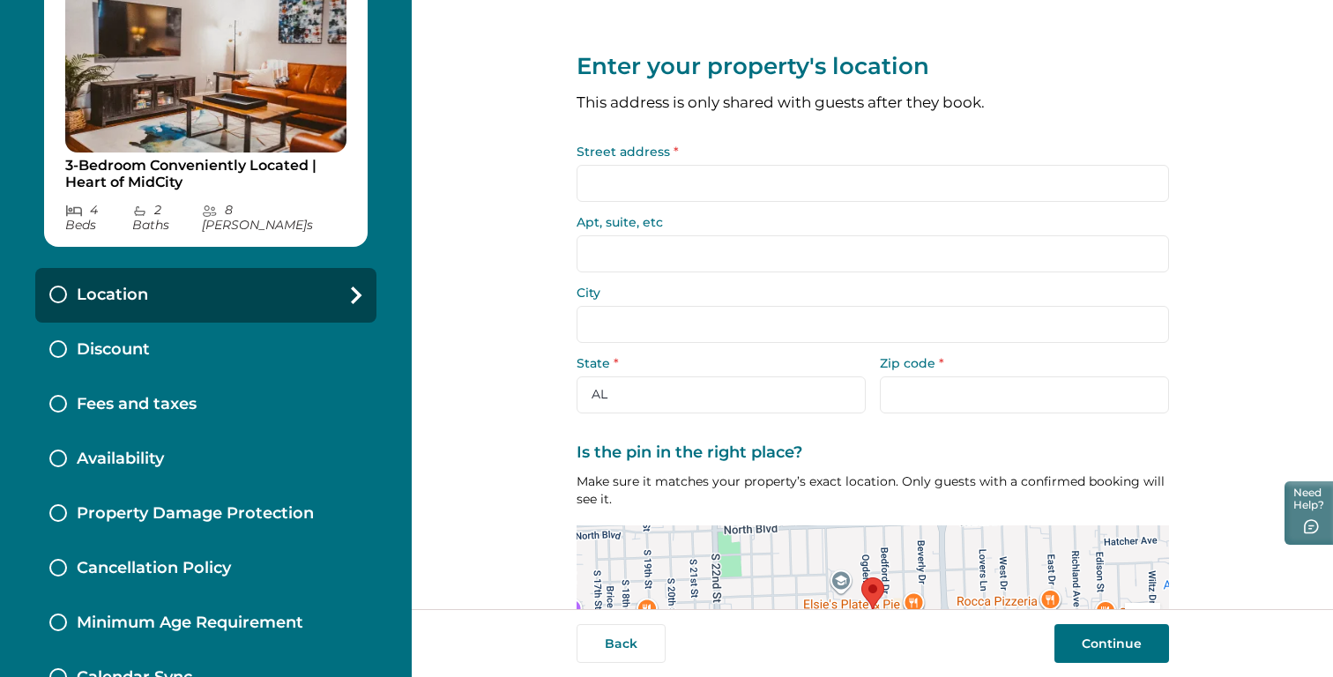
click at [92, 345] on div "Discount" at bounding box center [205, 350] width 341 height 55
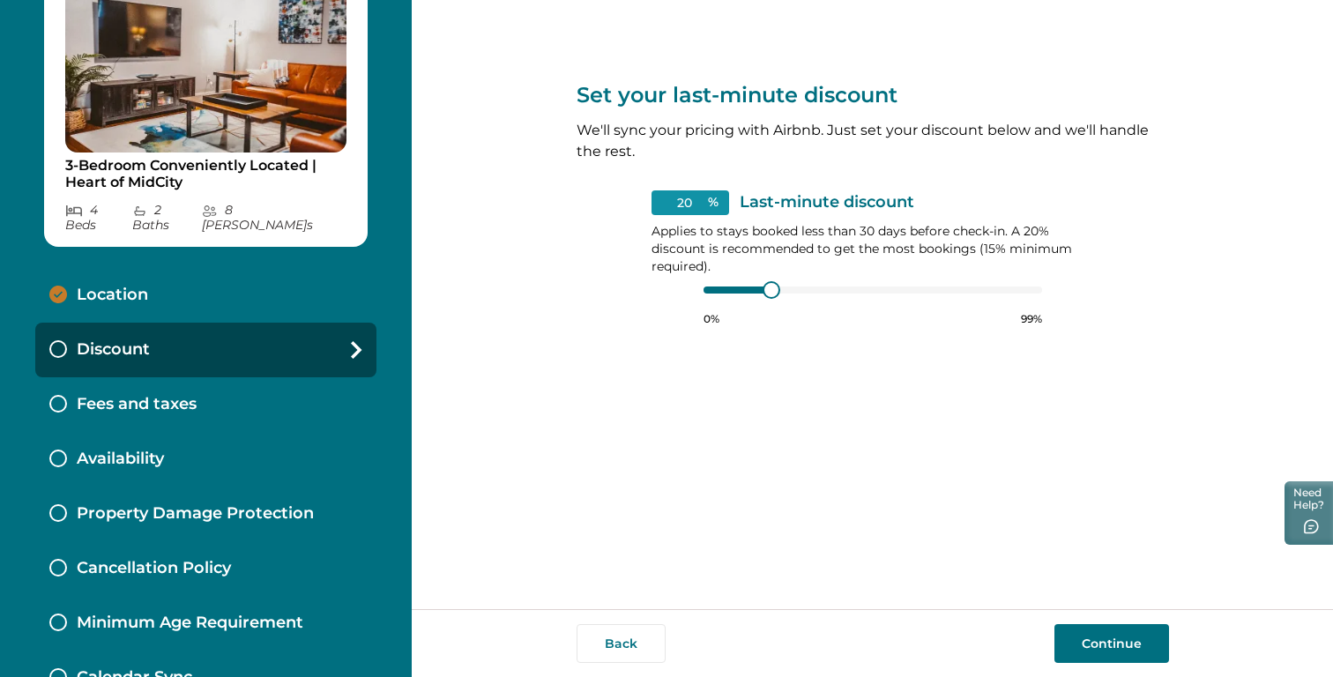
scroll to position [116, 0]
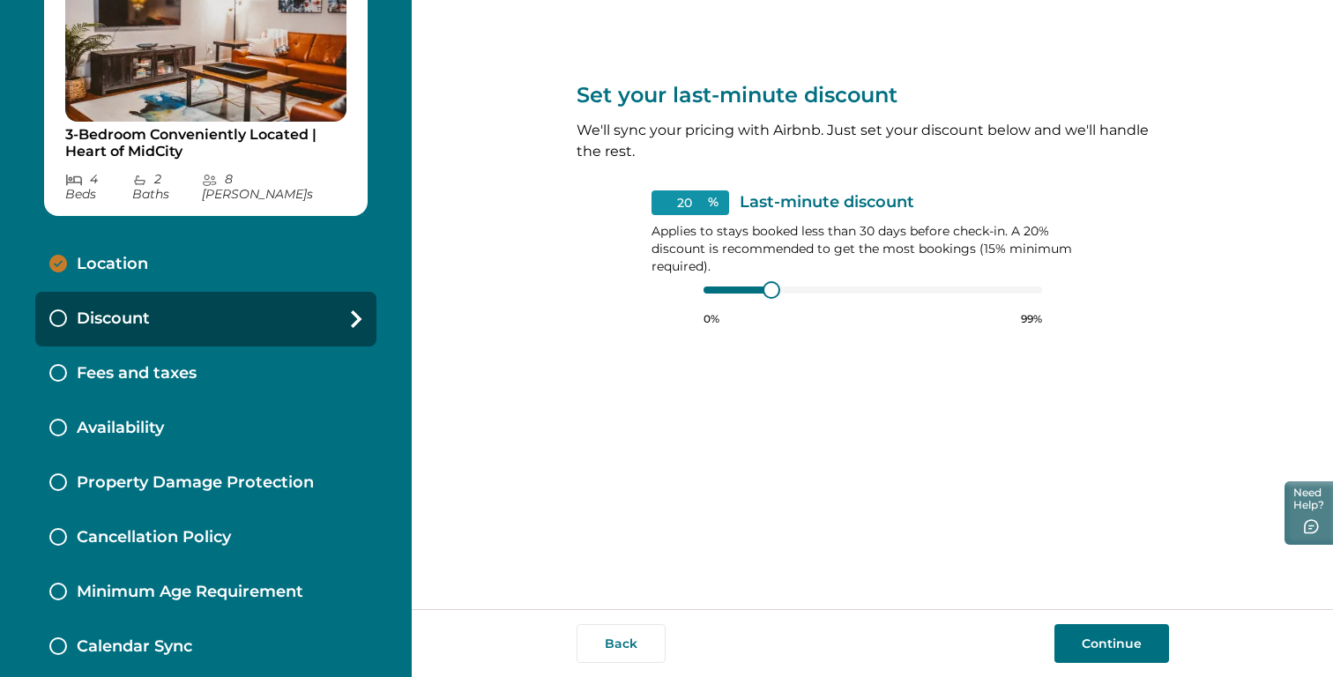
click at [196, 364] on p "Fees and taxes" at bounding box center [137, 373] width 120 height 19
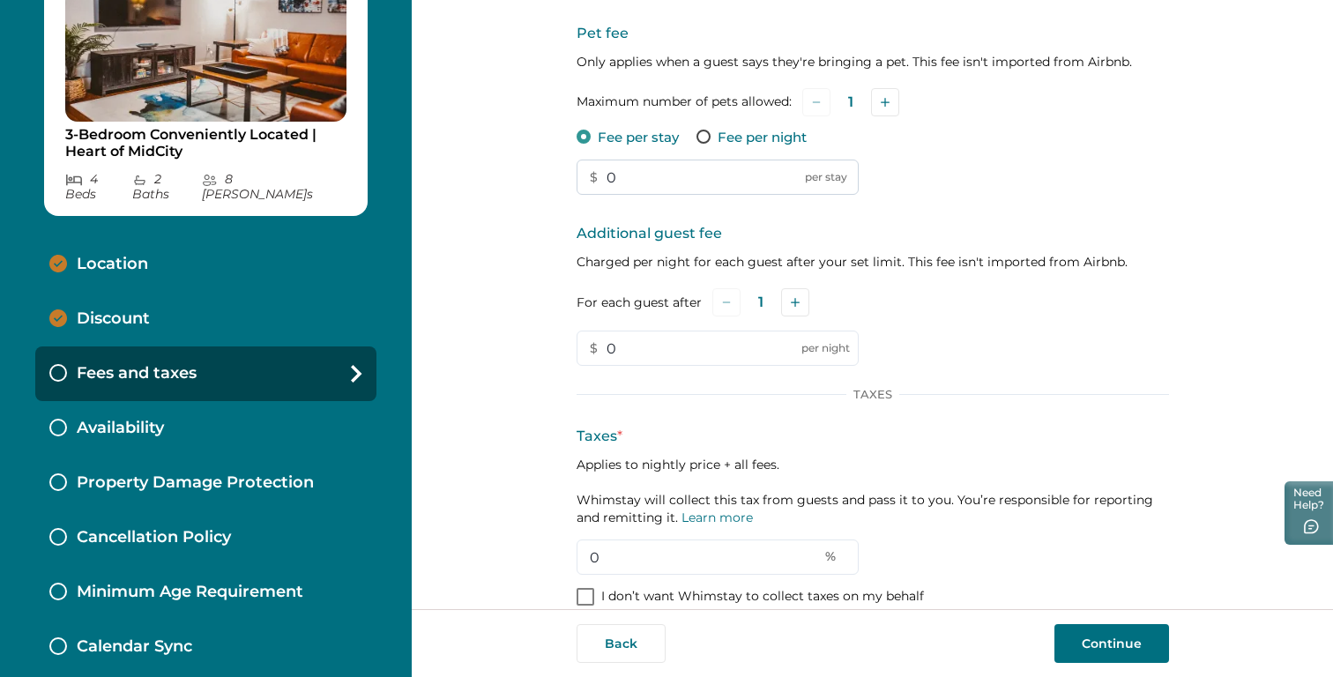
scroll to position [229, 0]
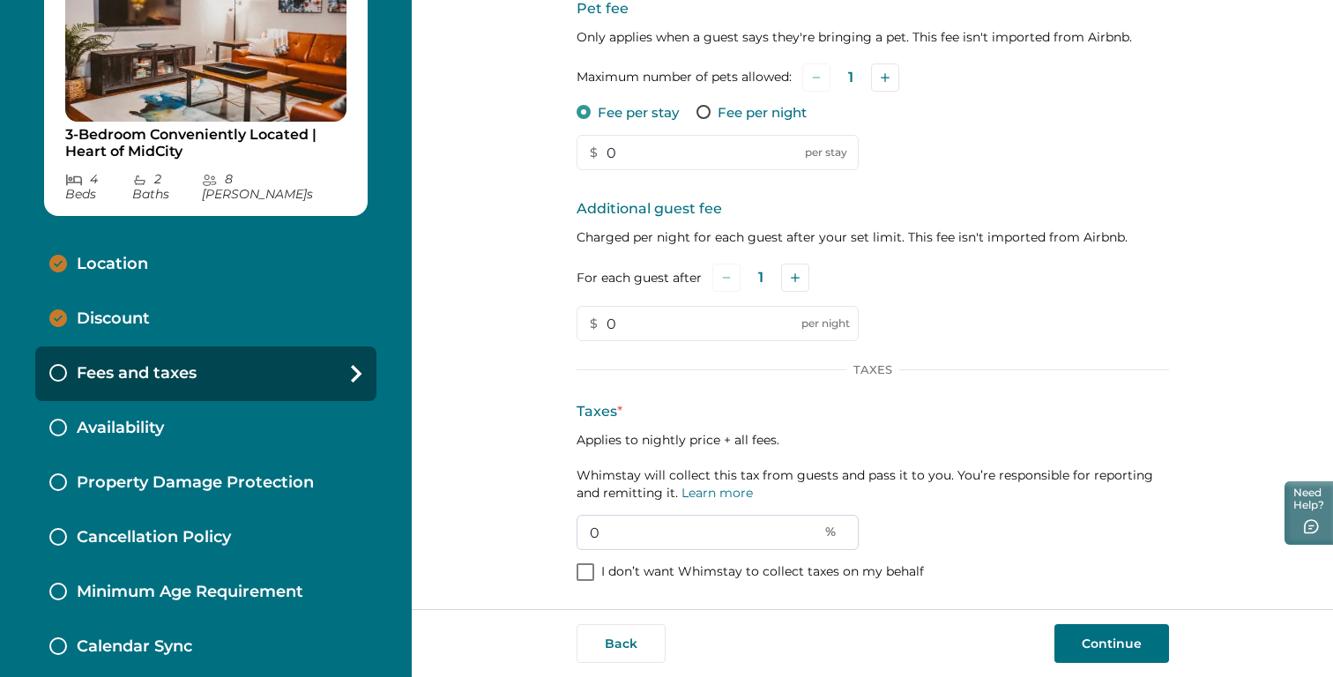
click at [611, 536] on input "0" at bounding box center [717, 532] width 282 height 35
click at [261, 426] on div "Availability" at bounding box center [205, 428] width 341 height 55
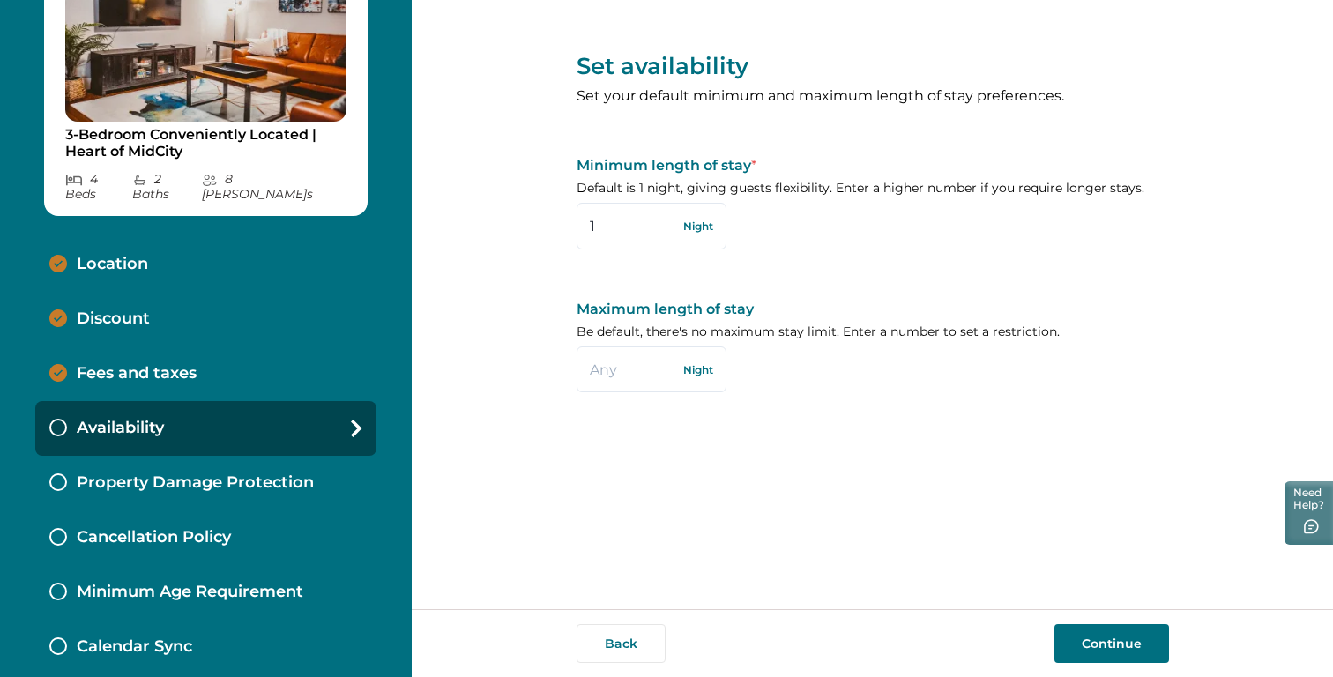
click at [248, 473] on p "Property Damage Protection" at bounding box center [195, 482] width 237 height 19
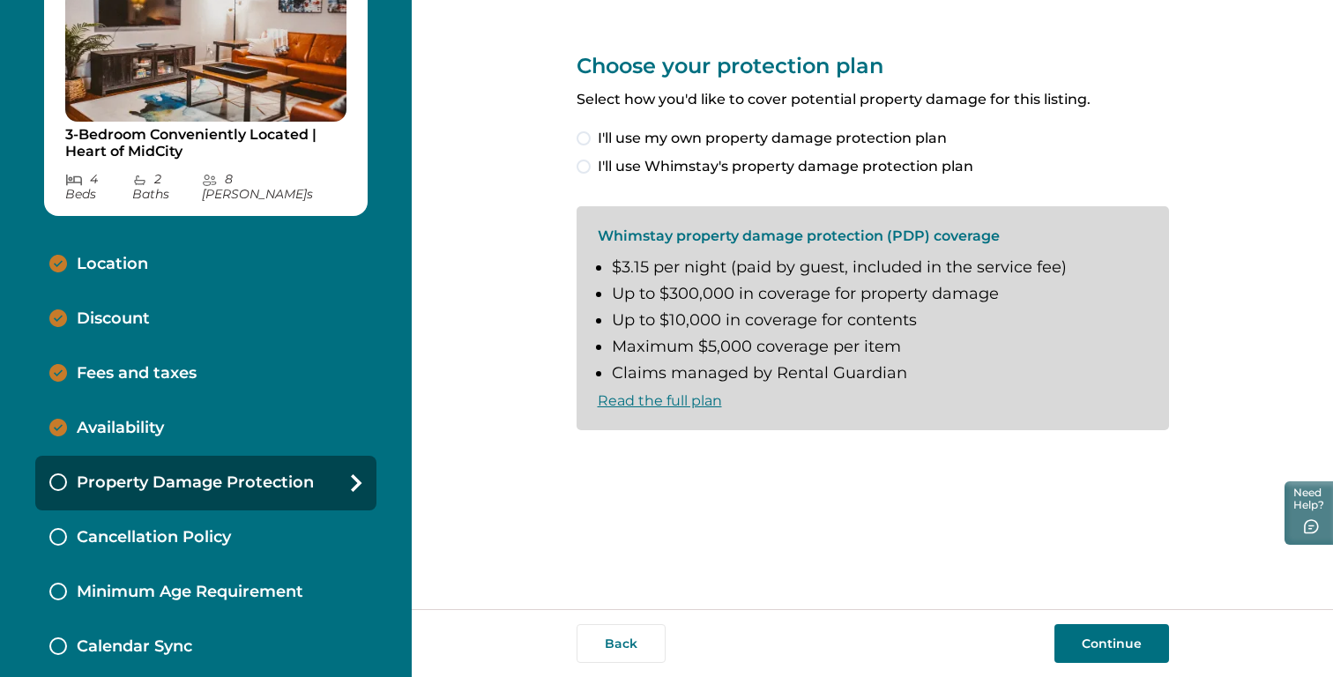
click at [225, 528] on p "Cancellation Policy" at bounding box center [154, 537] width 154 height 19
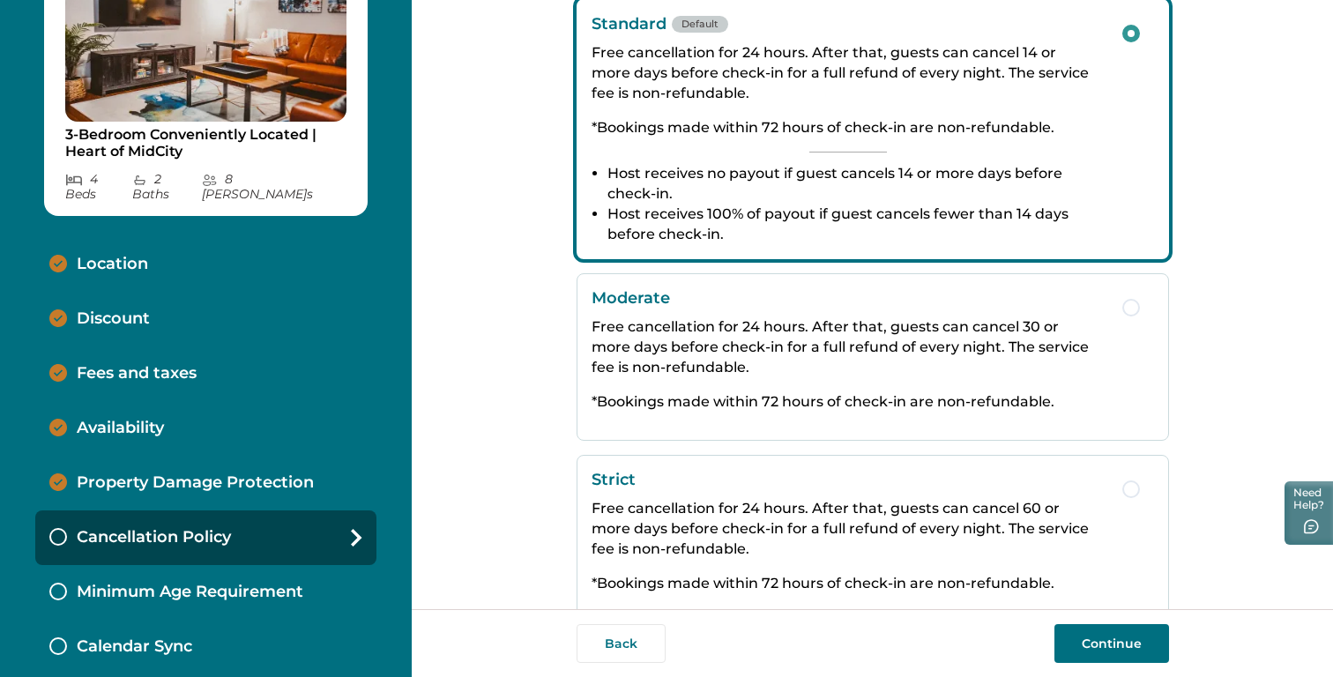
scroll to position [355, 0]
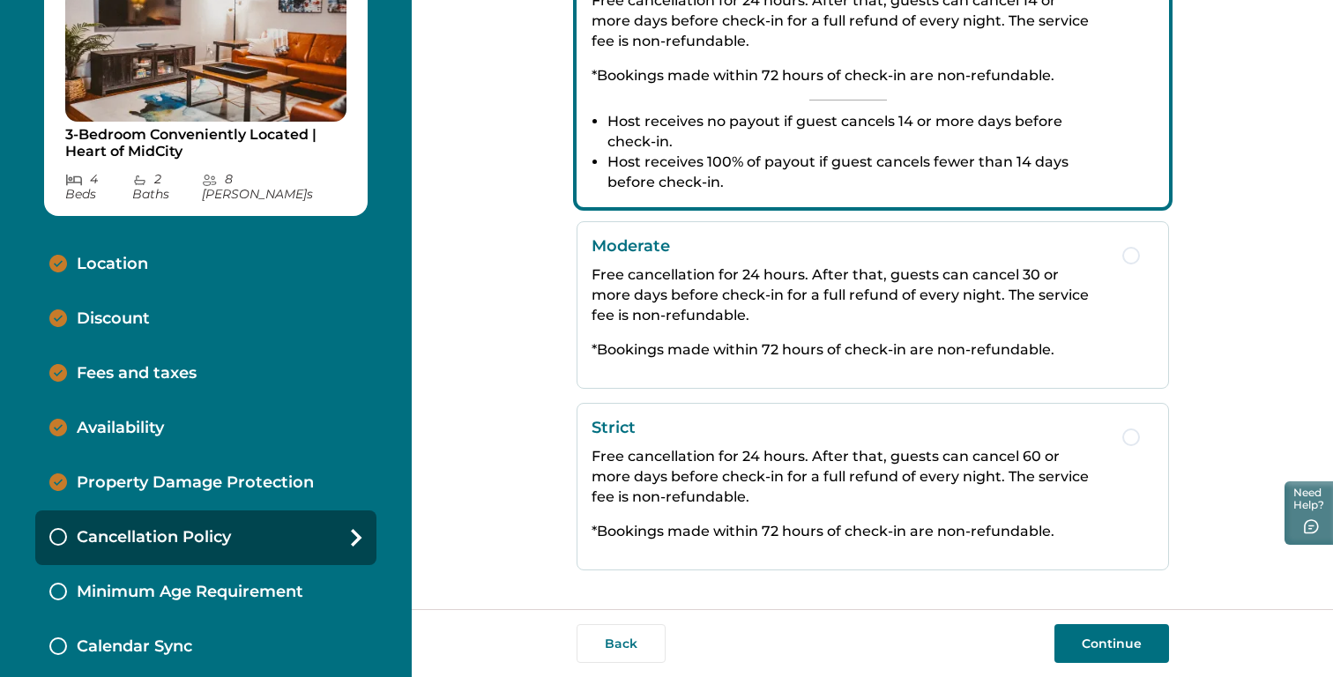
click at [308, 577] on div "Minimum Age Requirement" at bounding box center [205, 592] width 341 height 55
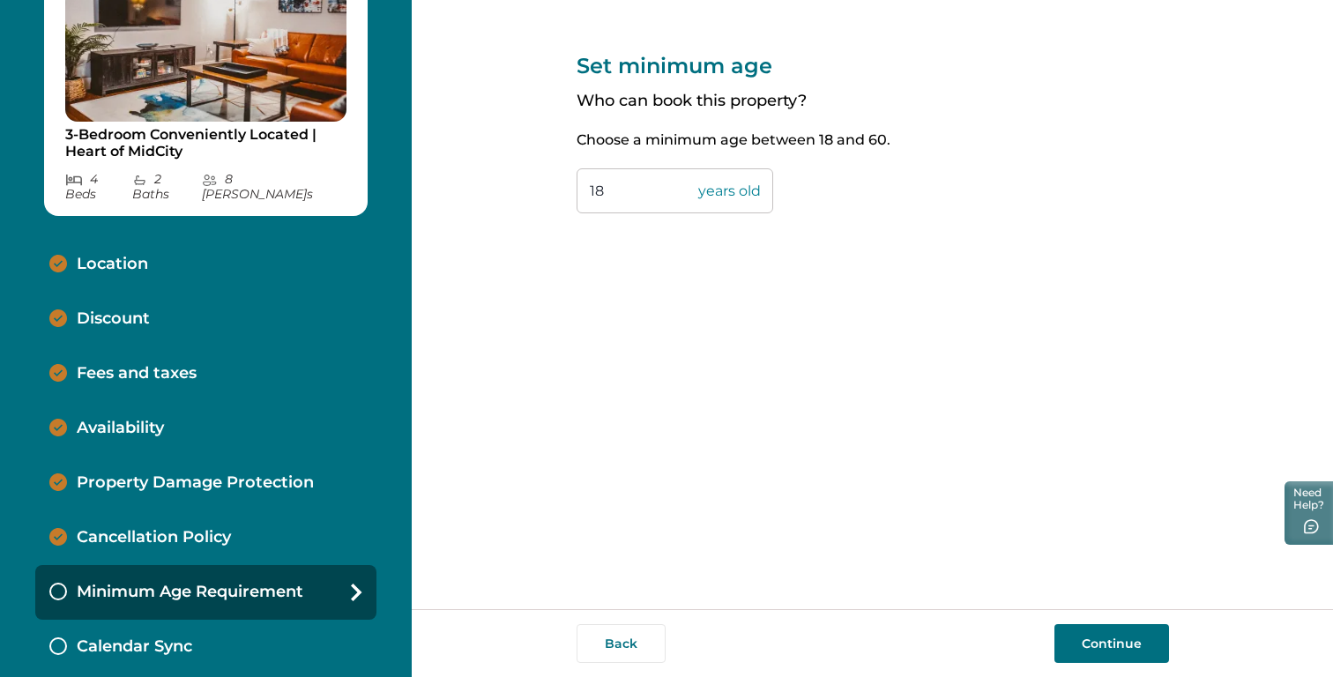
click at [238, 626] on div "Calendar Sync" at bounding box center [205, 647] width 341 height 55
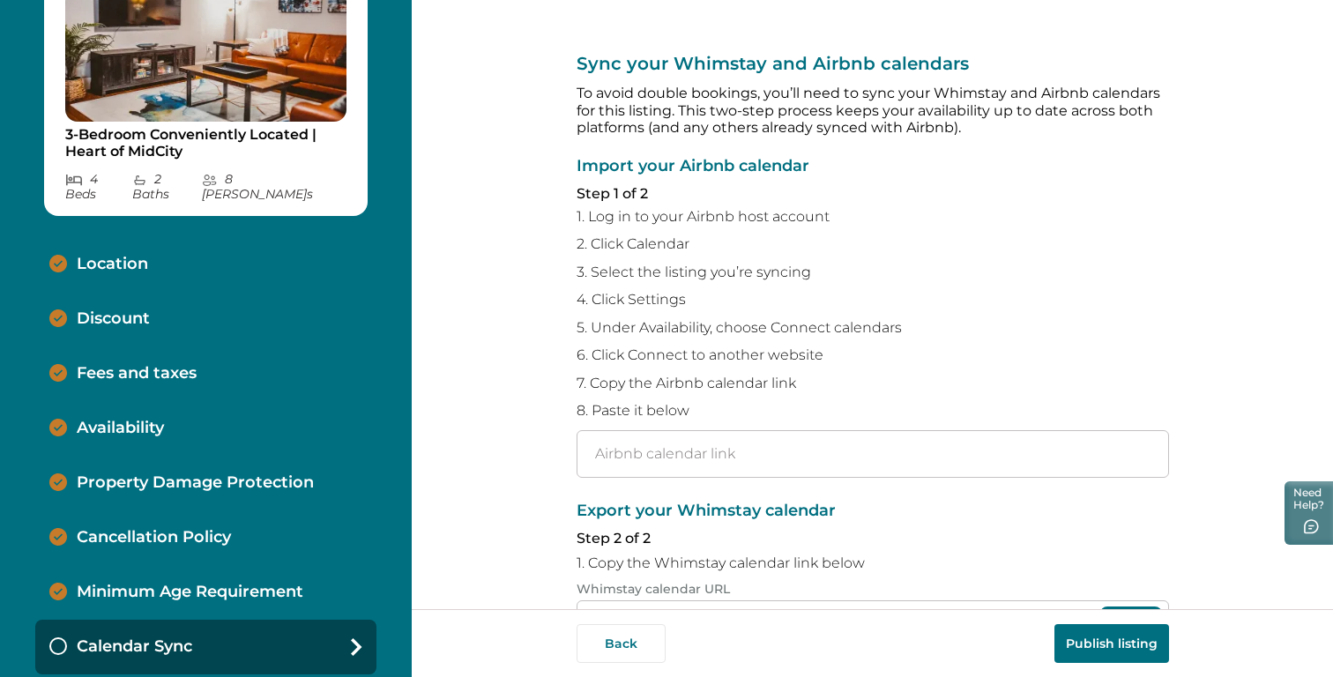
click at [137, 364] on p "Fees and taxes" at bounding box center [137, 373] width 120 height 19
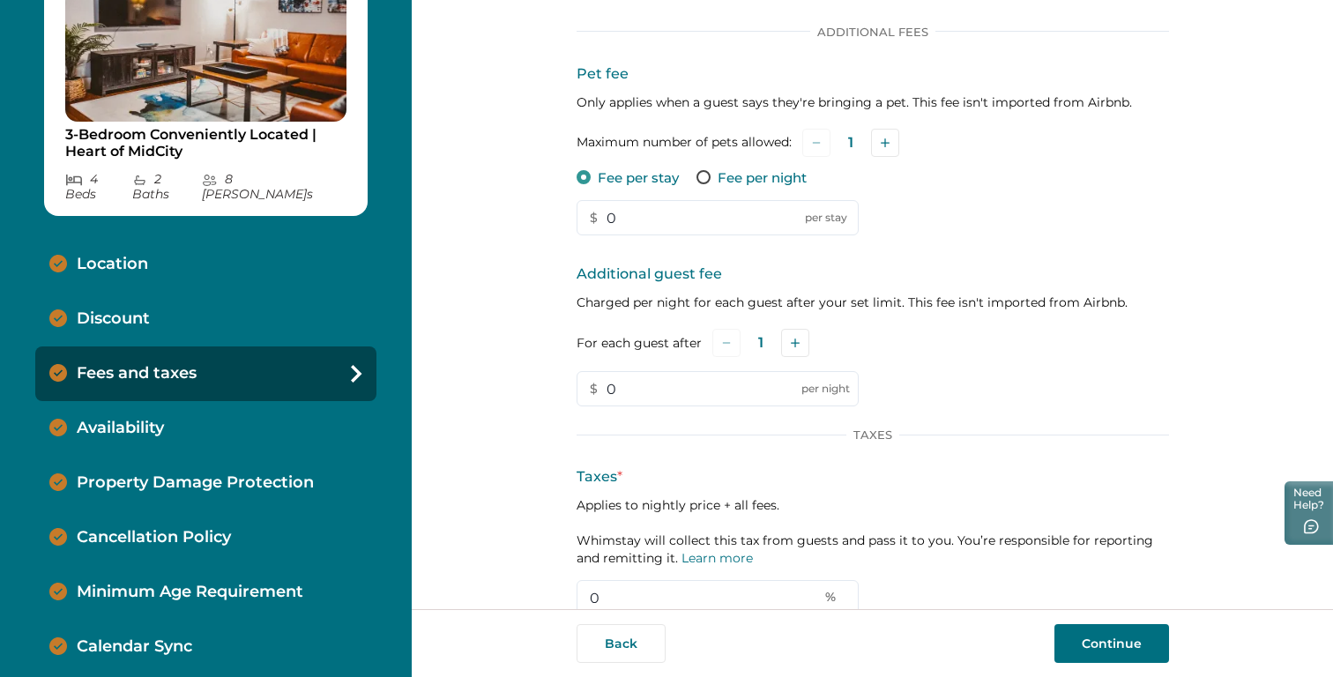
scroll to position [229, 0]
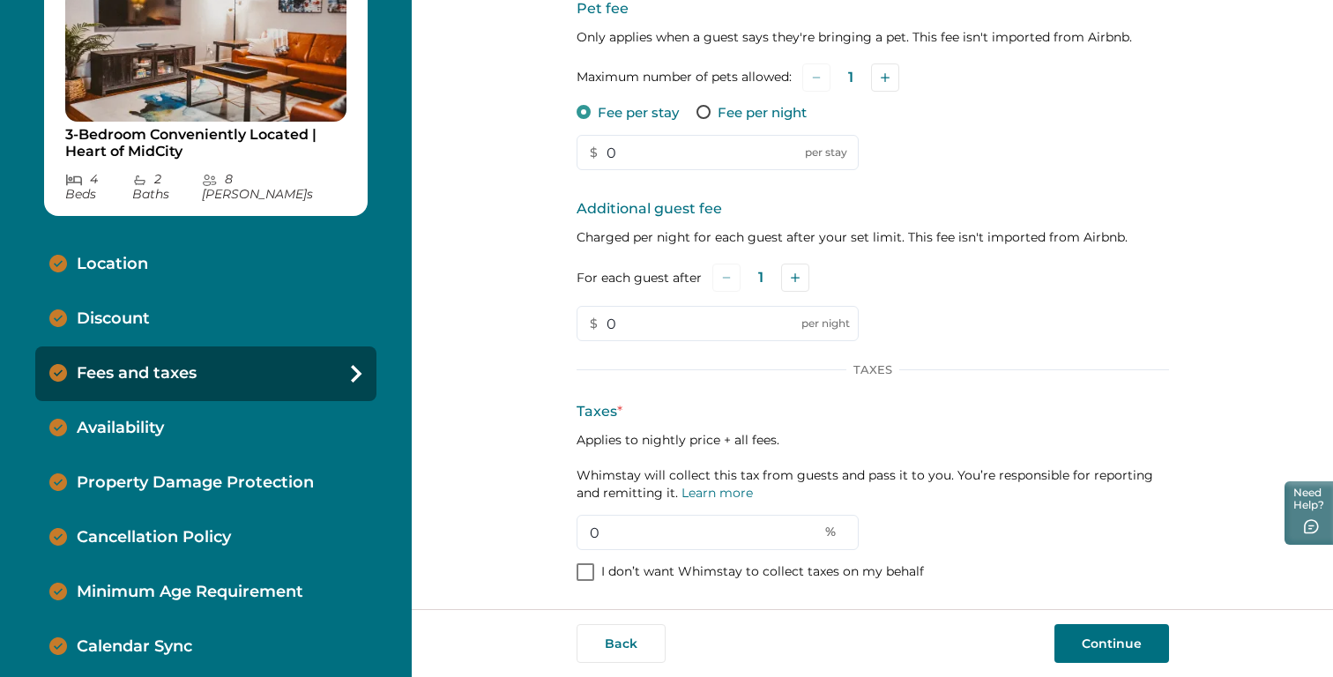
click at [152, 419] on p "Availability" at bounding box center [120, 428] width 87 height 19
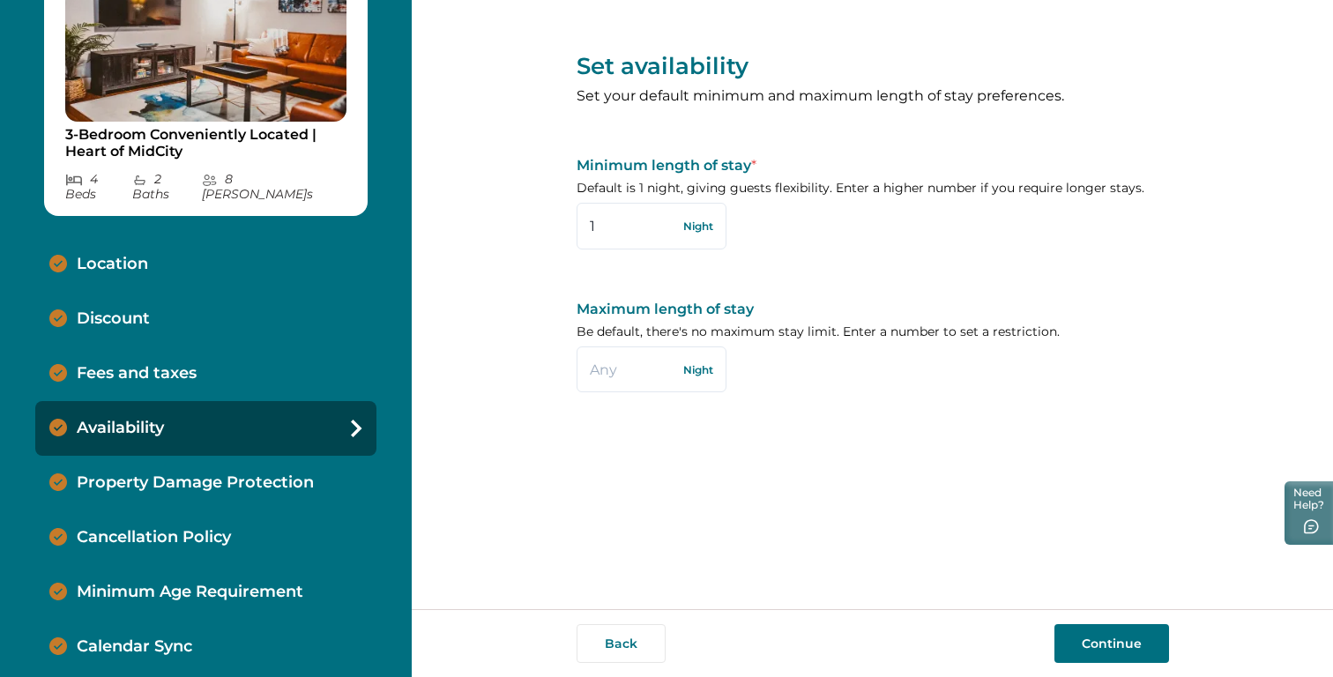
click at [170, 347] on div "Fees and taxes" at bounding box center [205, 373] width 341 height 55
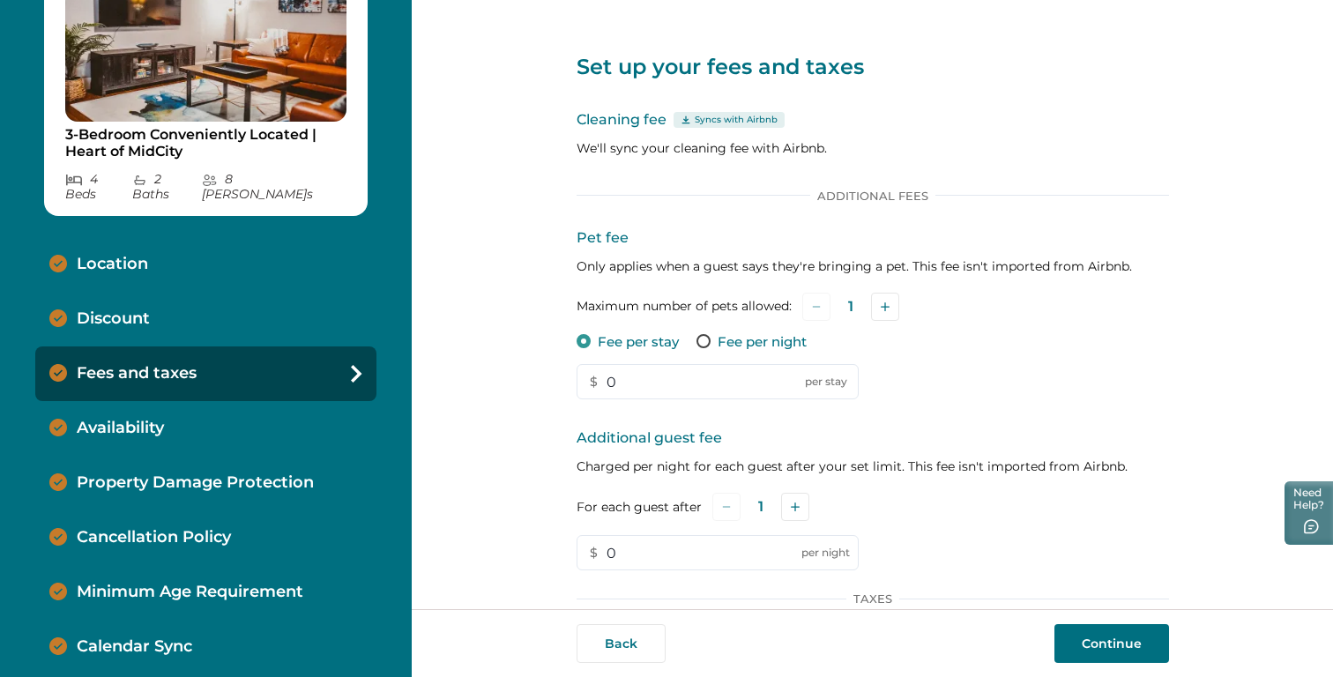
click at [154, 310] on div "Discount" at bounding box center [205, 319] width 341 height 55
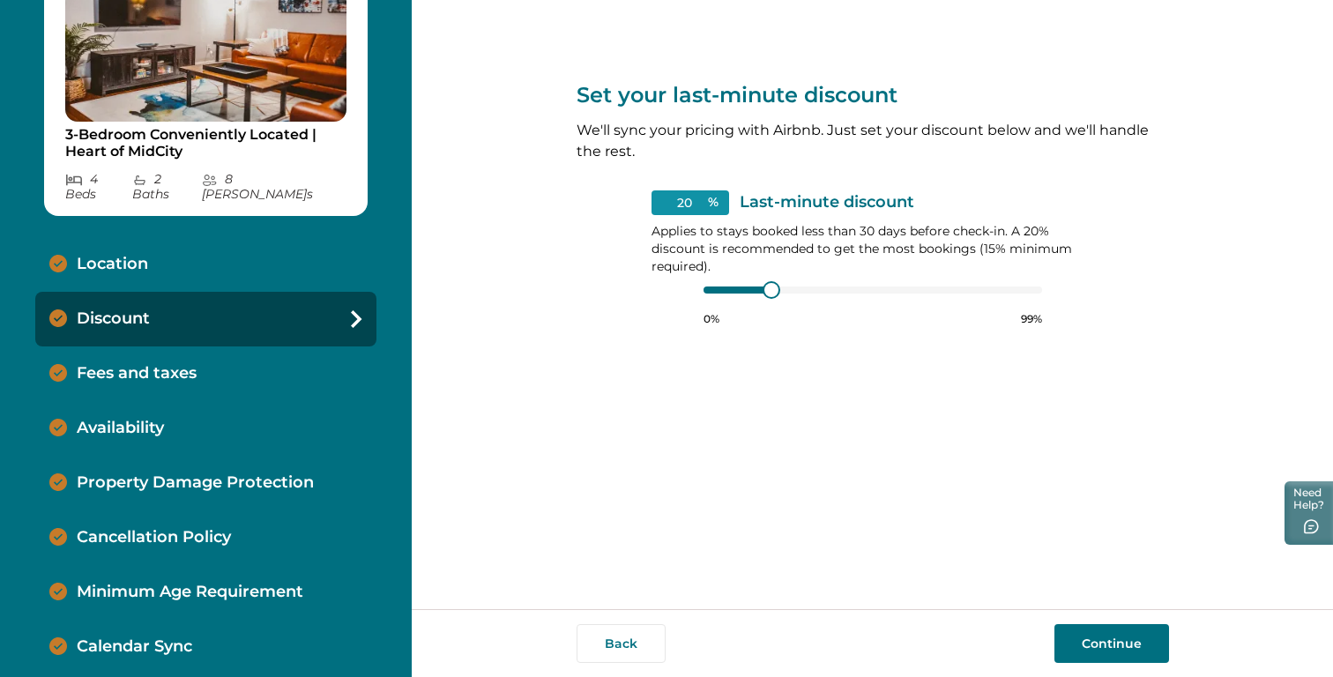
click at [159, 364] on p "Fees and taxes" at bounding box center [137, 373] width 120 height 19
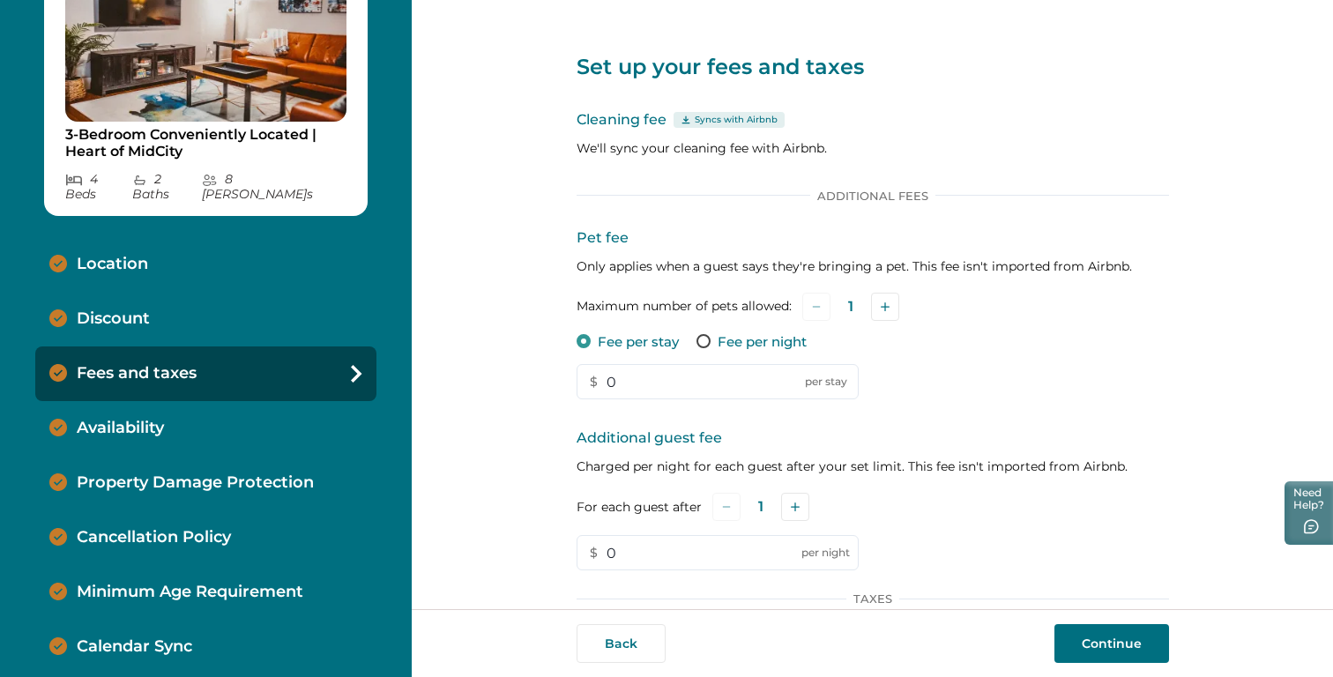
click at [145, 419] on p "Availability" at bounding box center [120, 428] width 87 height 19
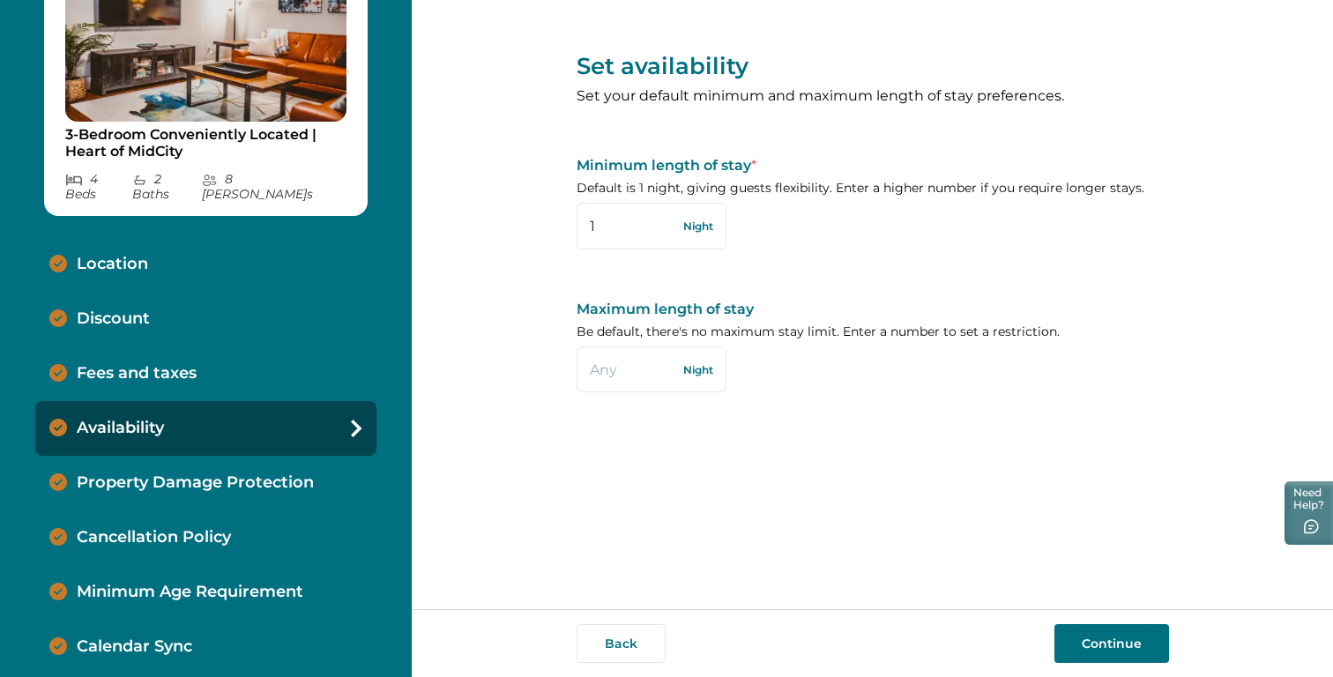
click at [143, 473] on p "Property Damage Protection" at bounding box center [195, 482] width 237 height 19
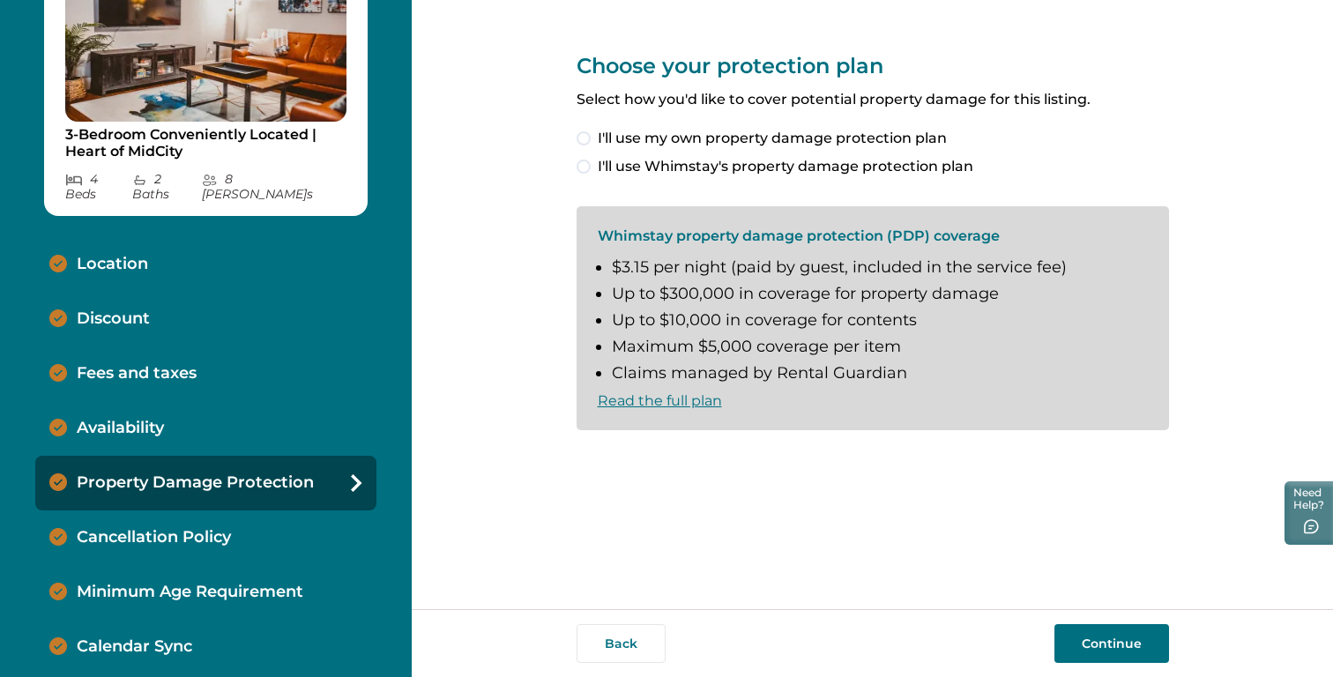
click at [153, 536] on div "Cancellation Policy" at bounding box center [205, 537] width 341 height 55
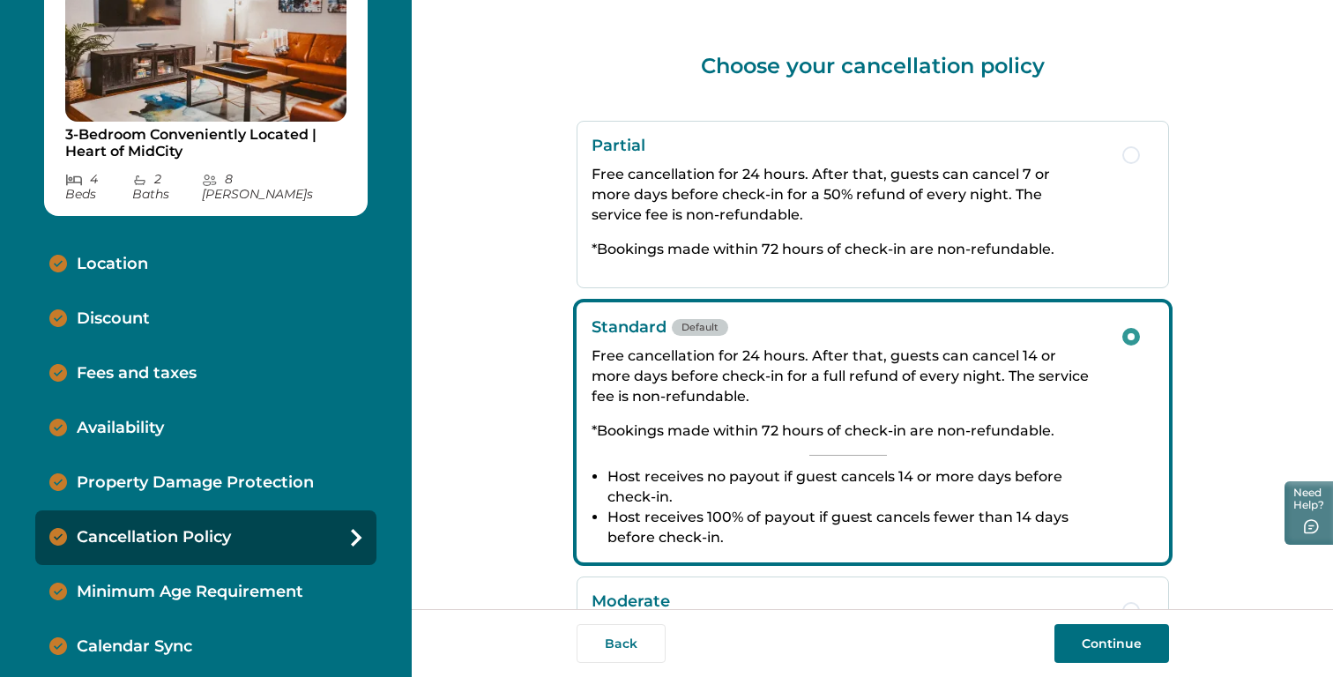
click at [160, 590] on div "Minimum Age Requirement" at bounding box center [205, 592] width 341 height 55
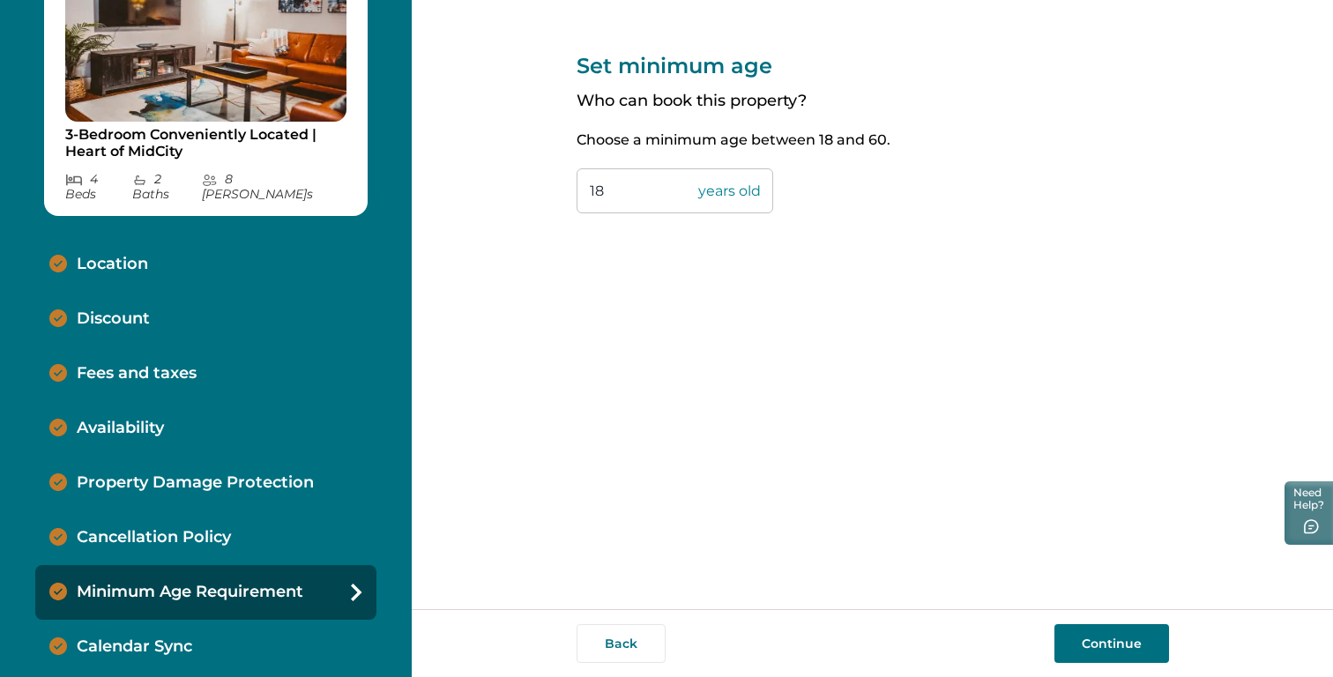
click at [156, 645] on div "Calendar Sync" at bounding box center [205, 647] width 341 height 55
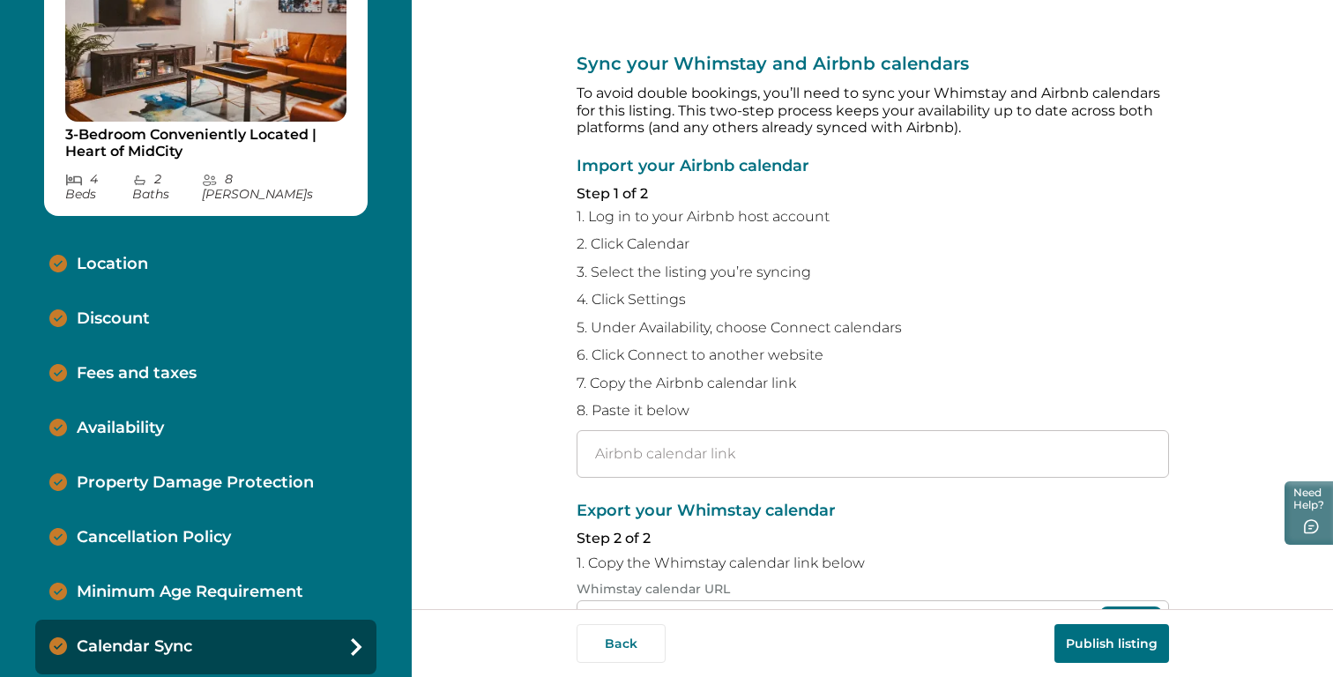
click at [97, 255] on p "Location" at bounding box center [112, 264] width 71 height 19
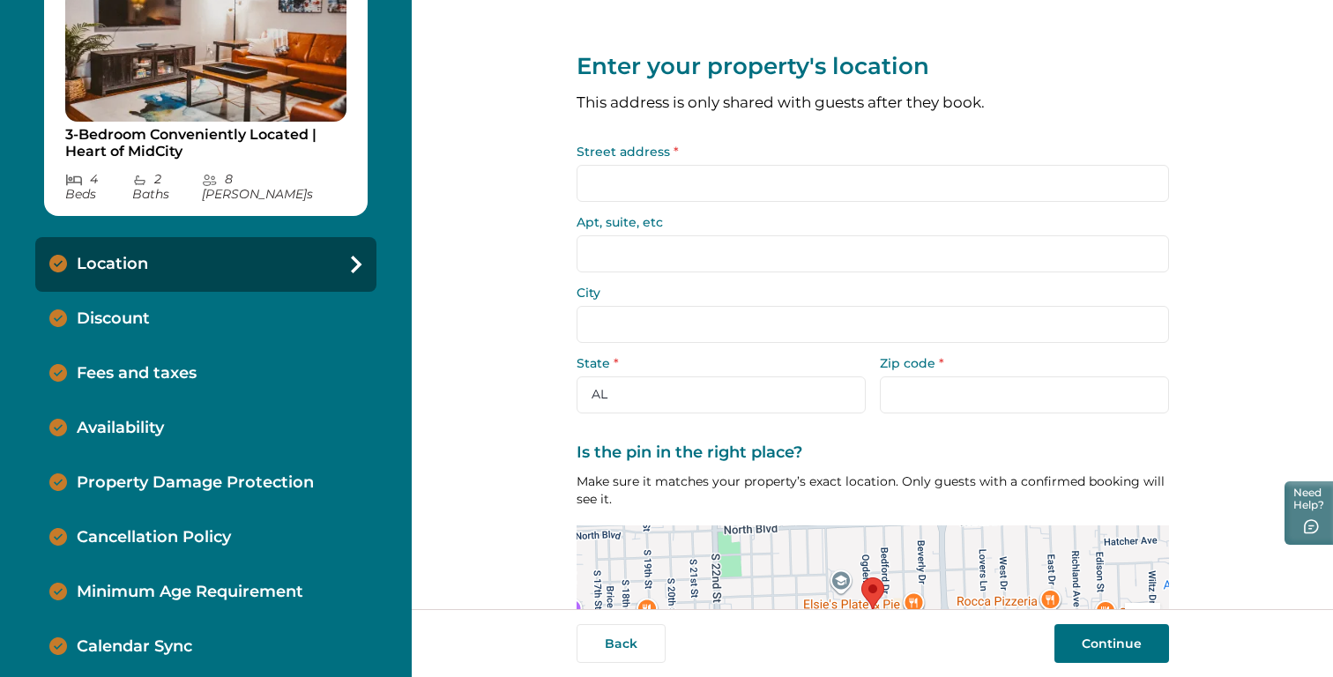
click at [98, 292] on div "Discount" at bounding box center [205, 319] width 341 height 55
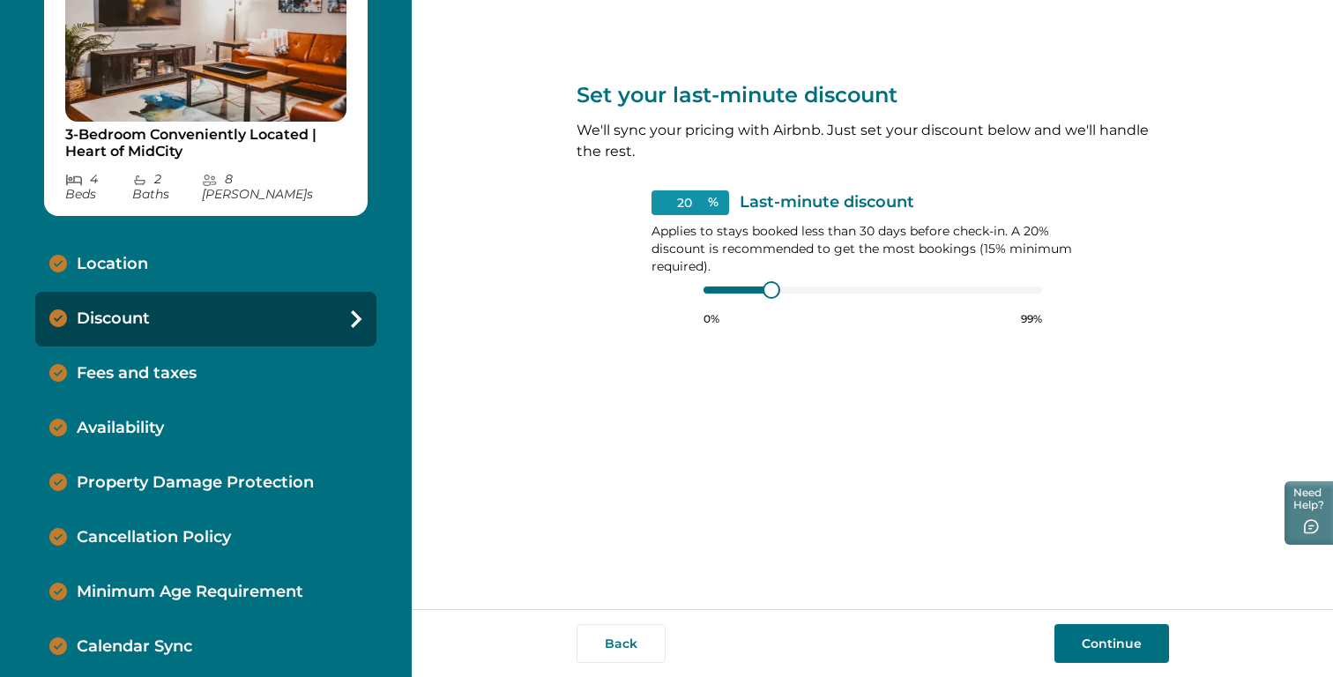
click at [102, 364] on p "Fees and taxes" at bounding box center [137, 373] width 120 height 19
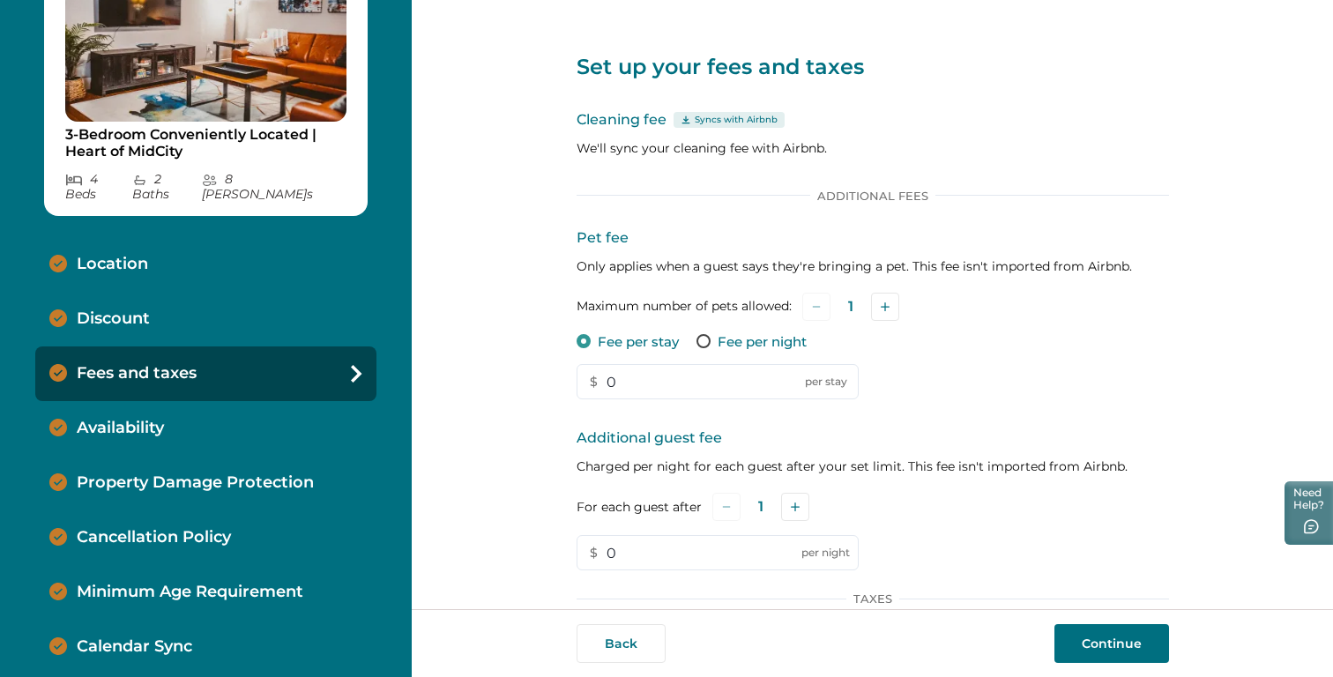
click at [130, 419] on p "Availability" at bounding box center [120, 428] width 87 height 19
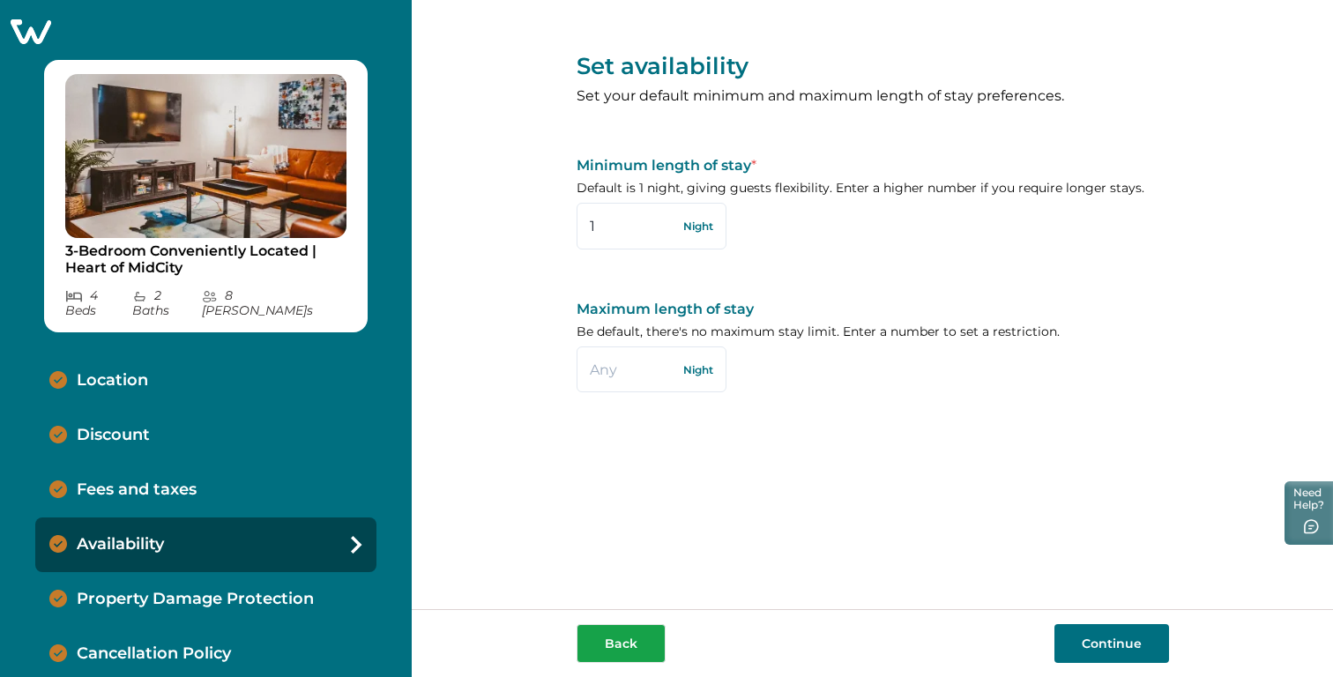
click at [608, 634] on button "Back" at bounding box center [620, 643] width 89 height 39
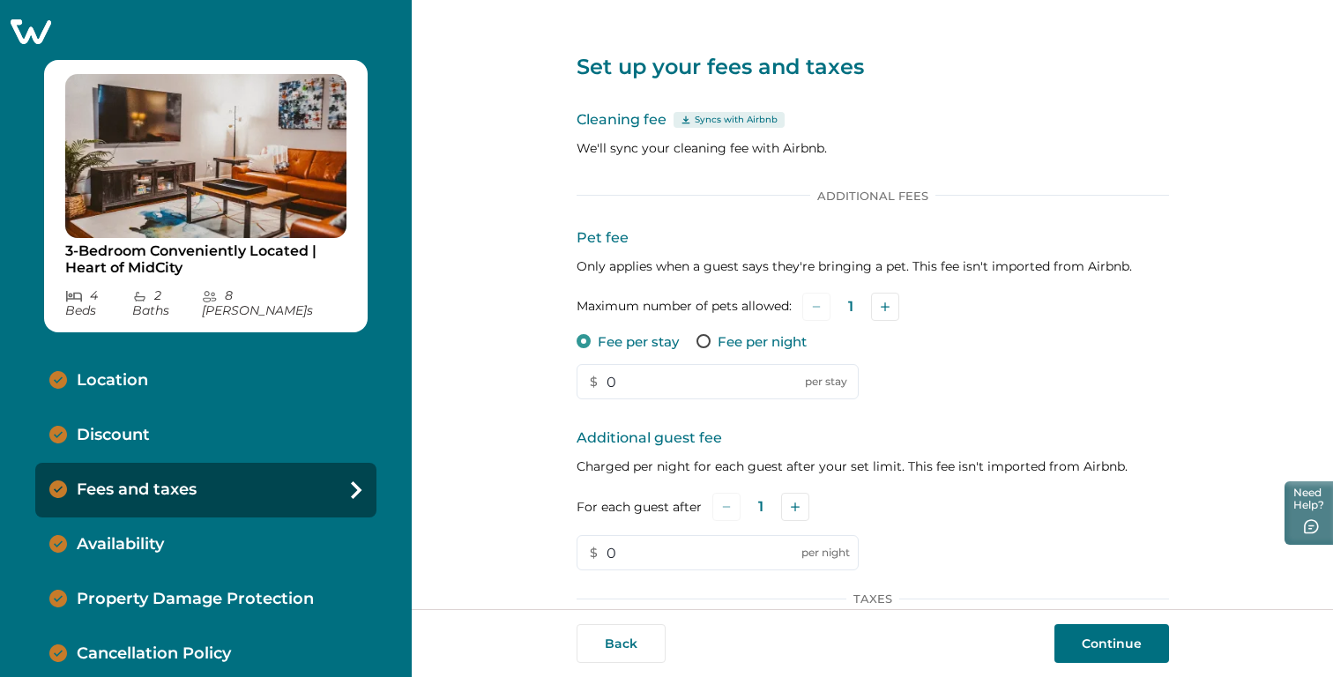
click at [608, 634] on button "Back" at bounding box center [620, 643] width 89 height 39
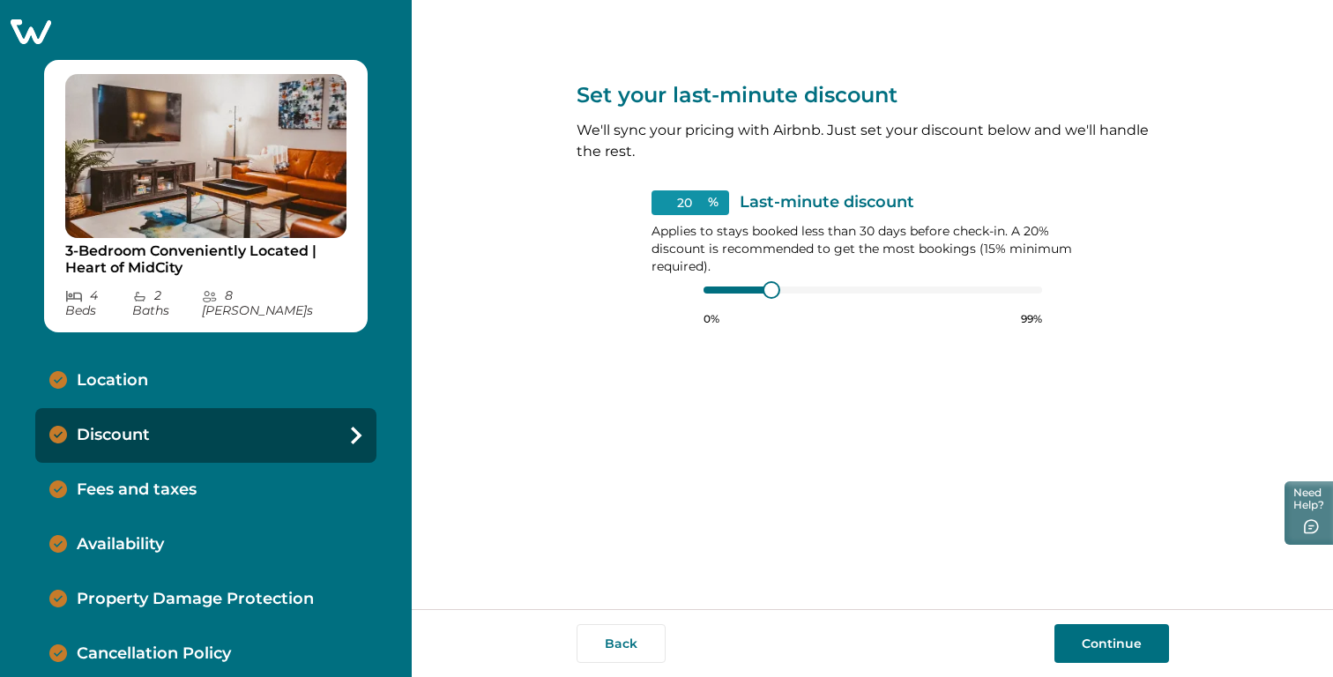
click at [608, 634] on button "Back" at bounding box center [620, 643] width 89 height 39
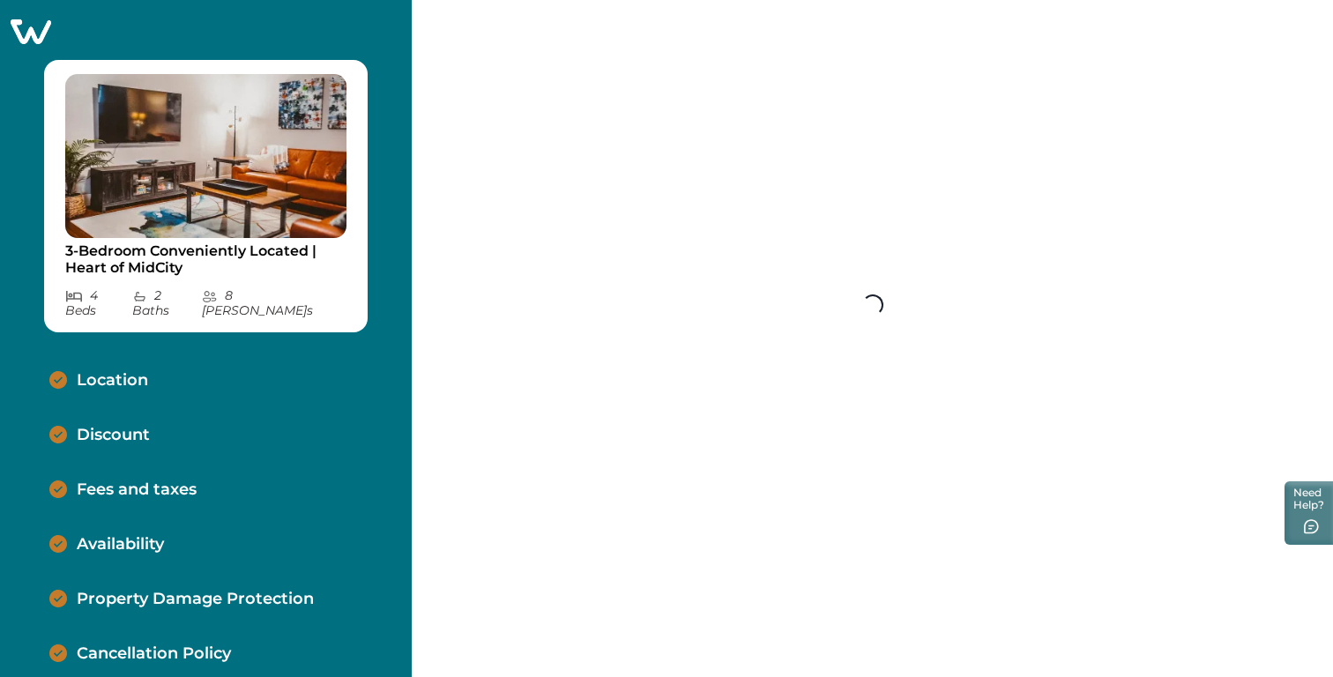
click at [608, 634] on div "Set your last-minute discount We'll sync your pricing with Airbnb. Just set you…" at bounding box center [872, 338] width 921 height 677
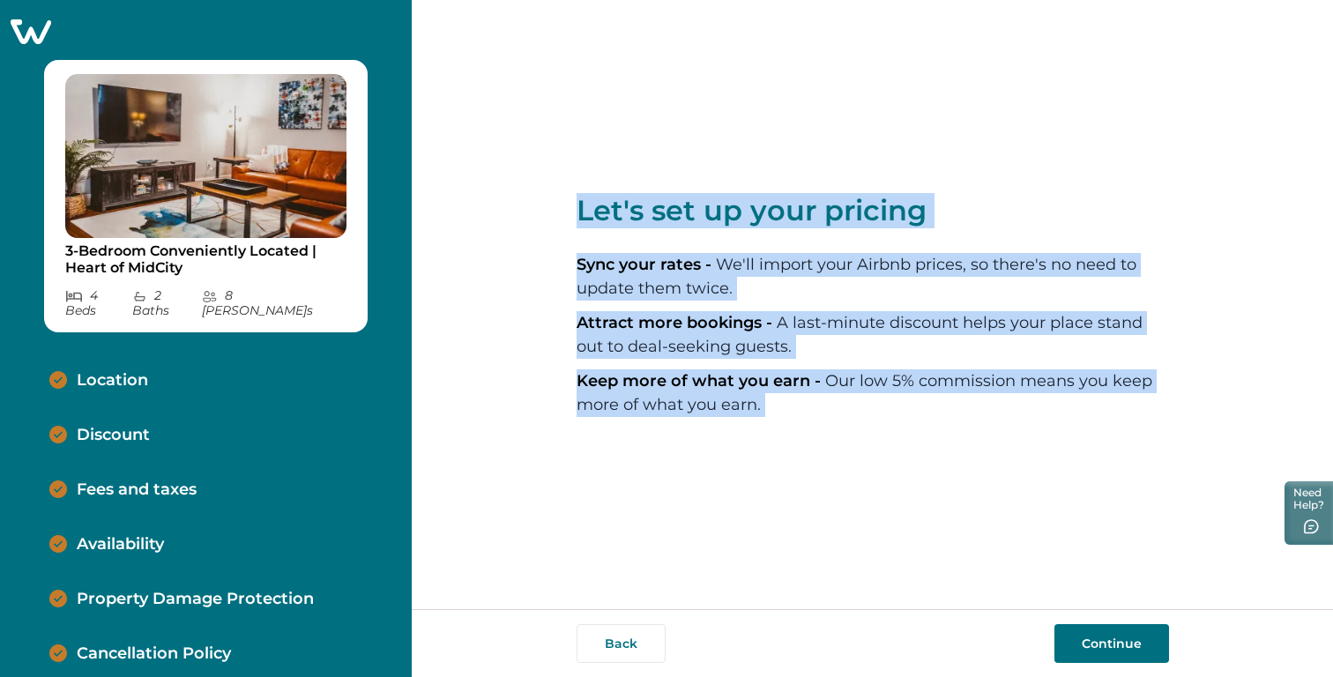
click at [33, 30] on icon at bounding box center [30, 31] width 43 height 27
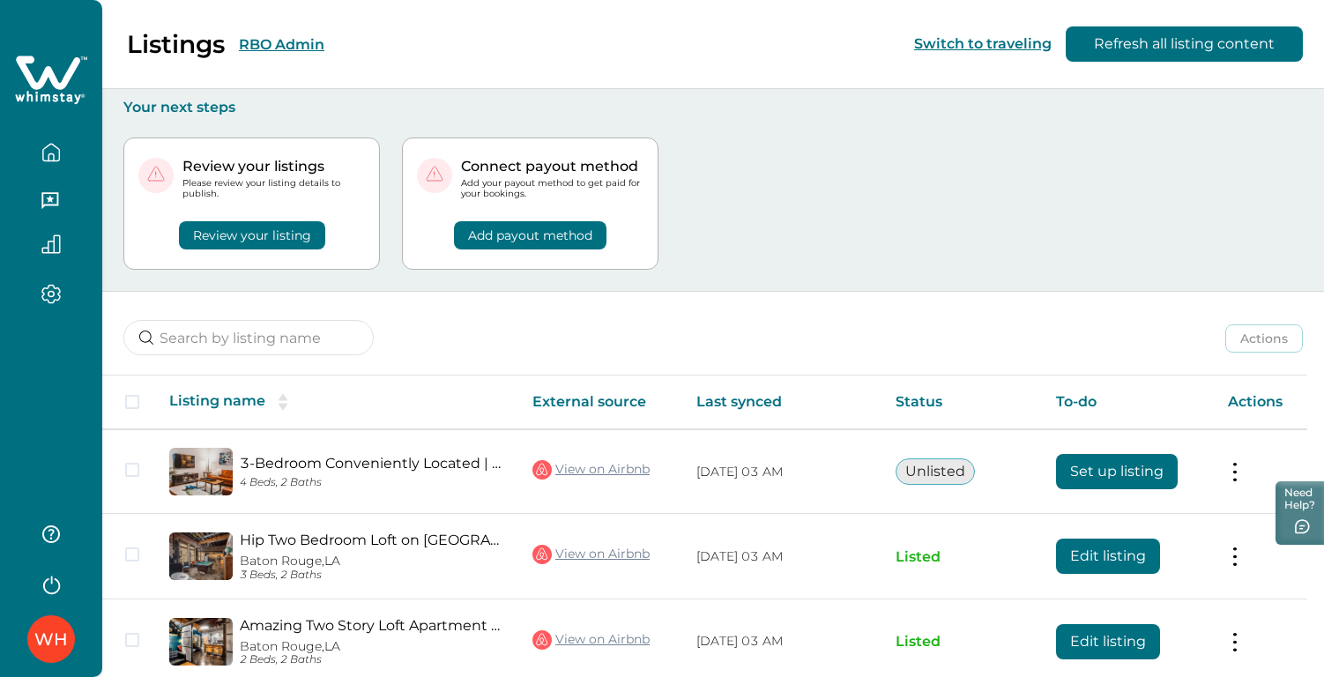
click at [849, 138] on div "Review your listings Please review your listing details to publish. Review your…" at bounding box center [712, 203] width 1179 height 175
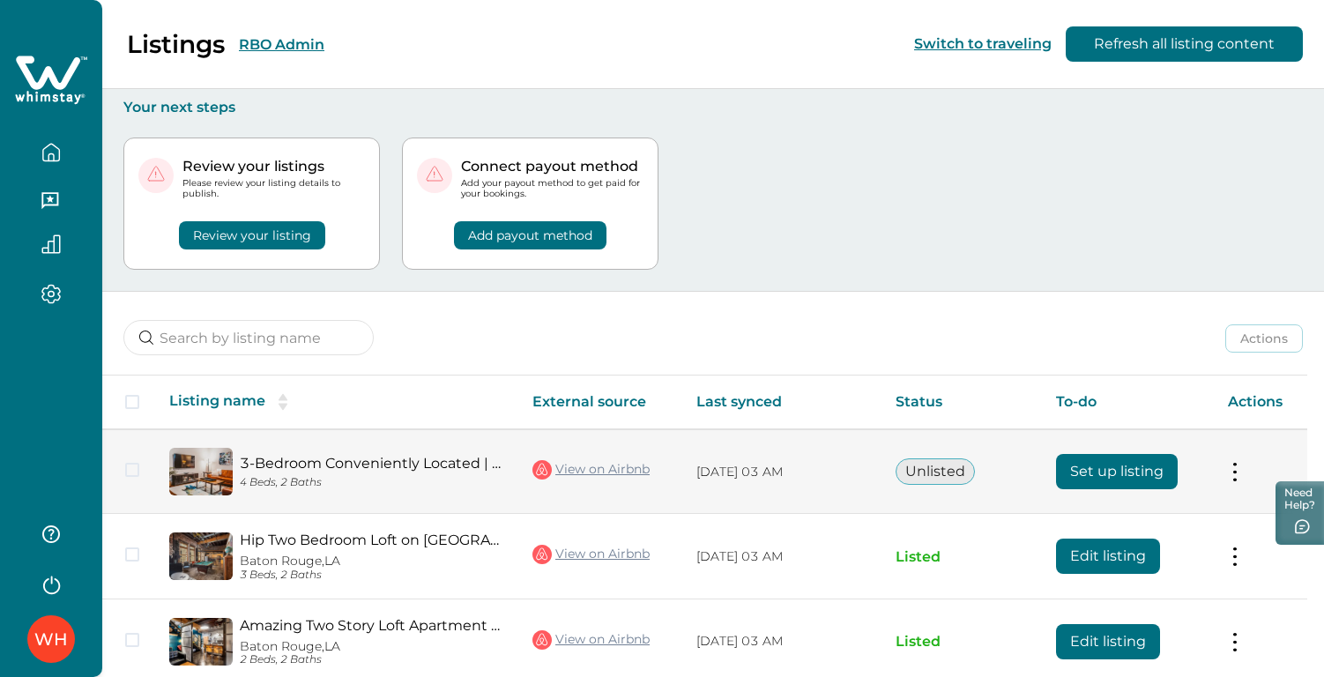
click at [1106, 465] on button "Set up listing" at bounding box center [1117, 471] width 122 height 35
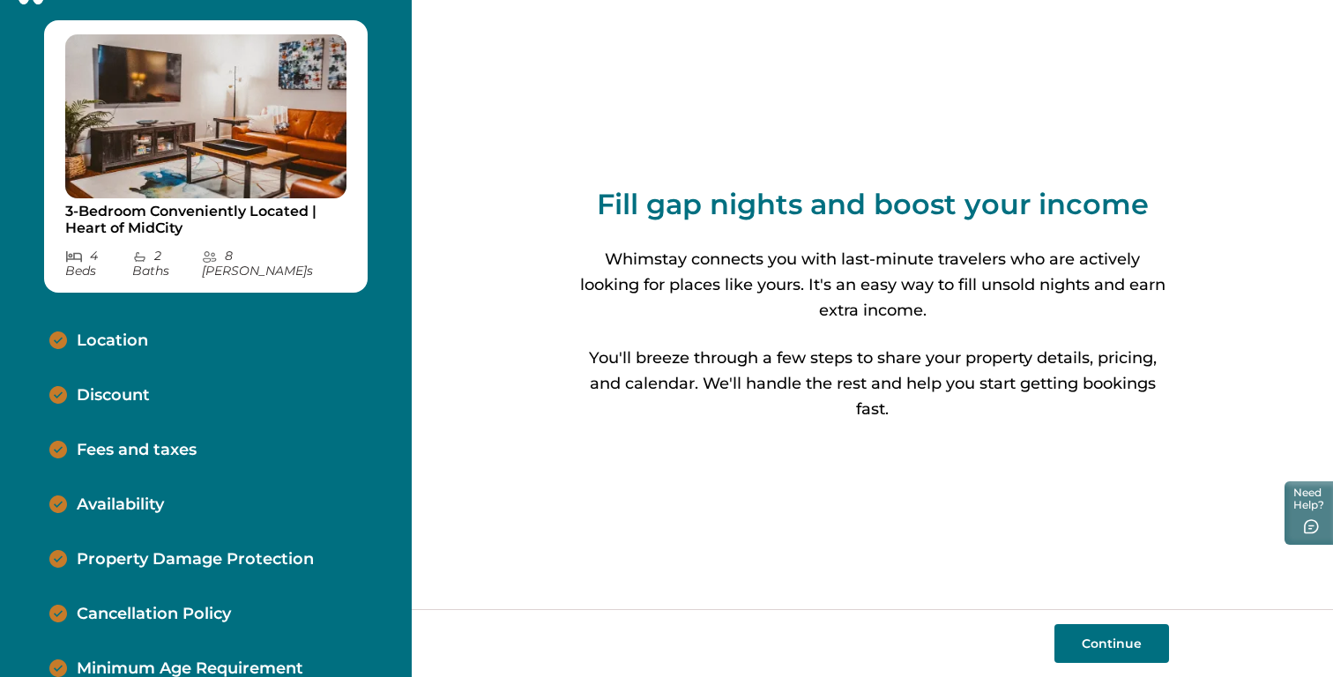
scroll to position [116, 0]
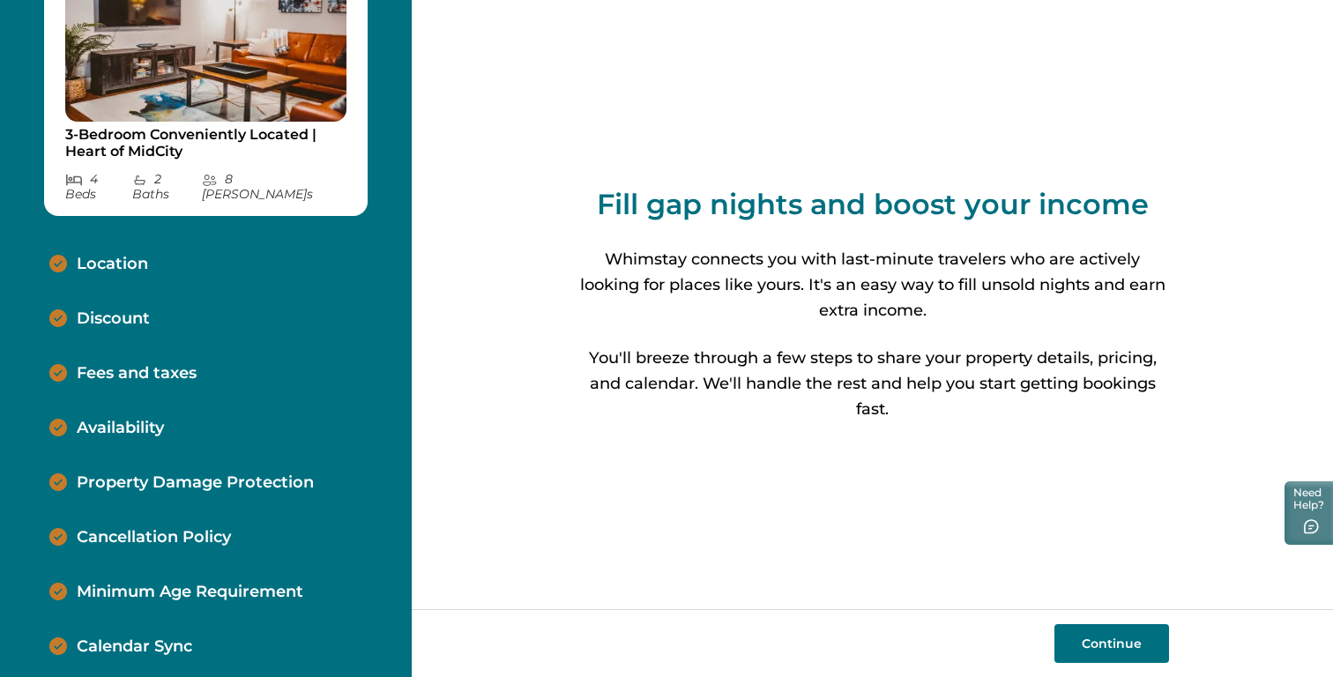
click at [107, 309] on p "Discount" at bounding box center [113, 318] width 73 height 19
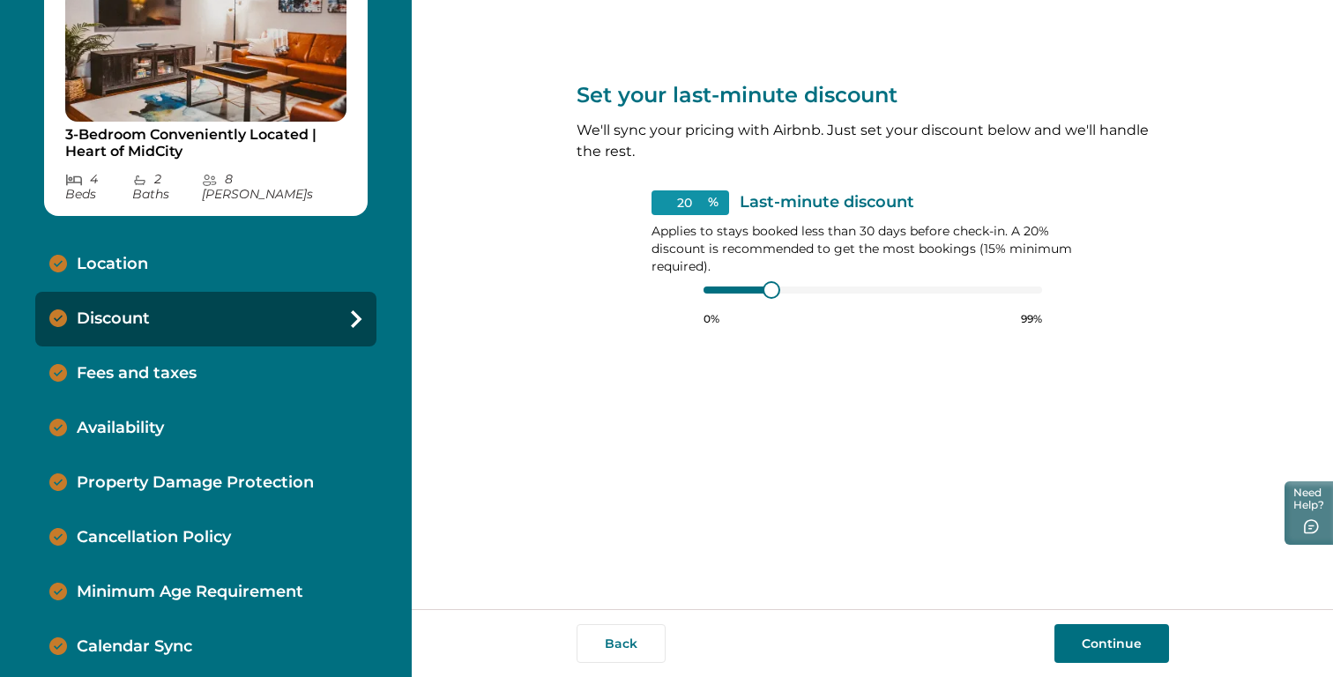
click at [115, 364] on p "Fees and taxes" at bounding box center [137, 373] width 120 height 19
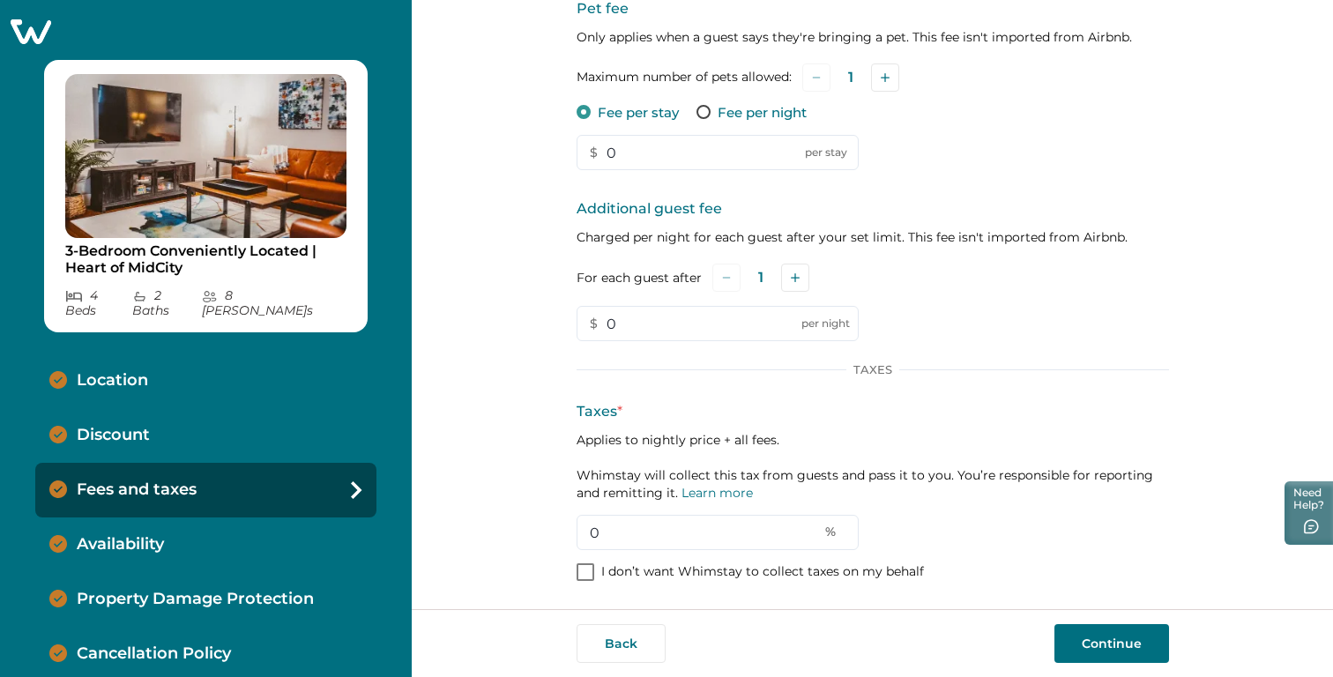
click at [34, 22] on icon at bounding box center [31, 31] width 41 height 25
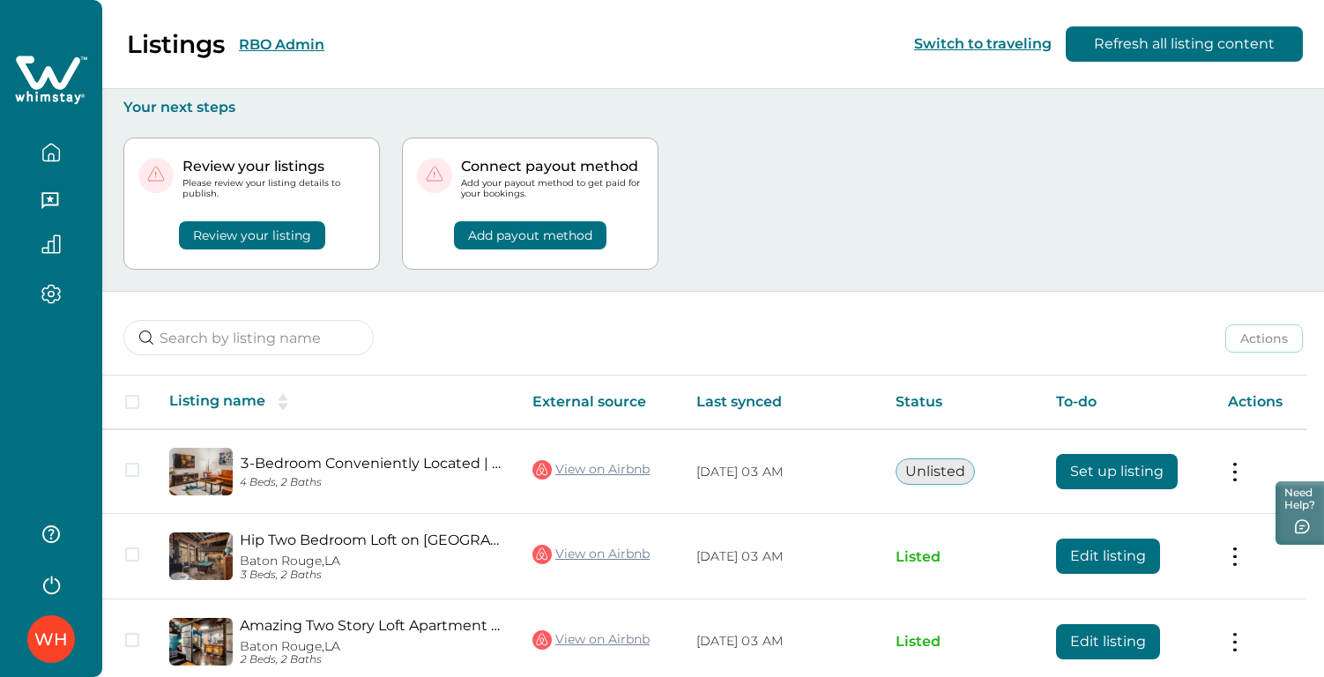
click at [292, 239] on button "Review your listing" at bounding box center [252, 235] width 146 height 28
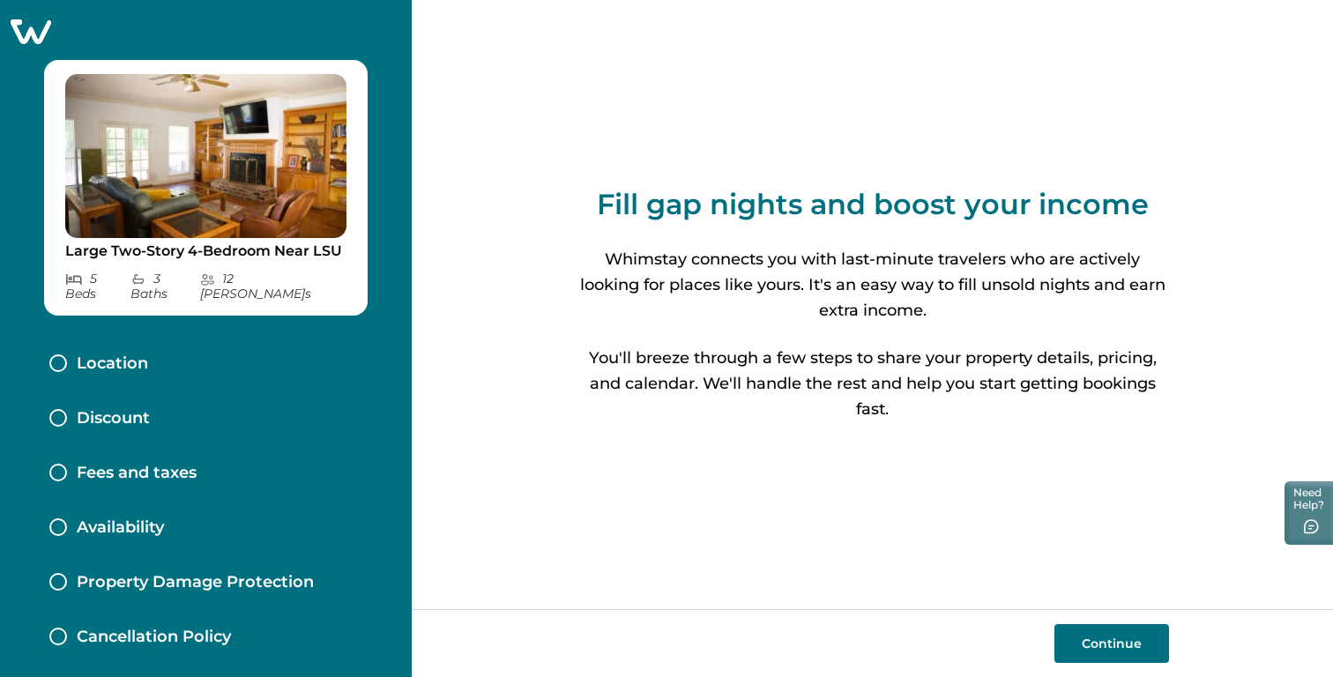
click at [41, 24] on icon at bounding box center [31, 31] width 41 height 25
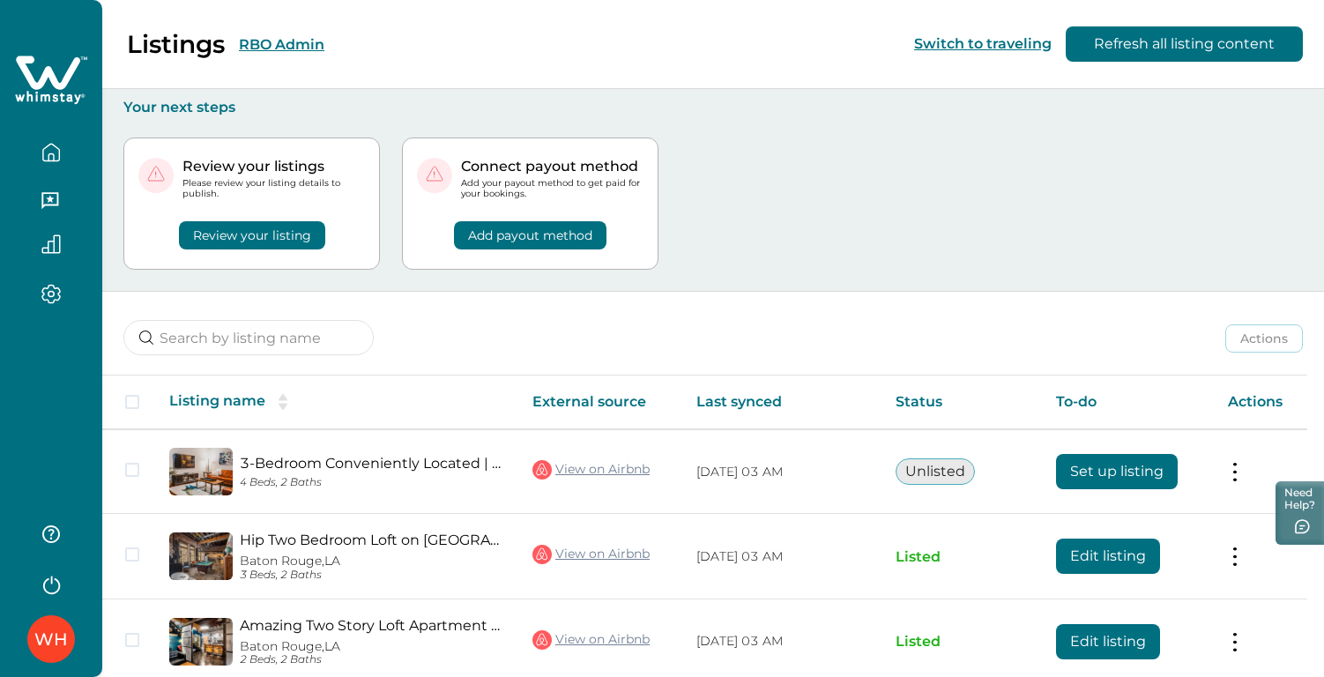
click at [265, 46] on button "RBO Admin" at bounding box center [281, 44] width 85 height 17
